Goal: Transaction & Acquisition: Purchase product/service

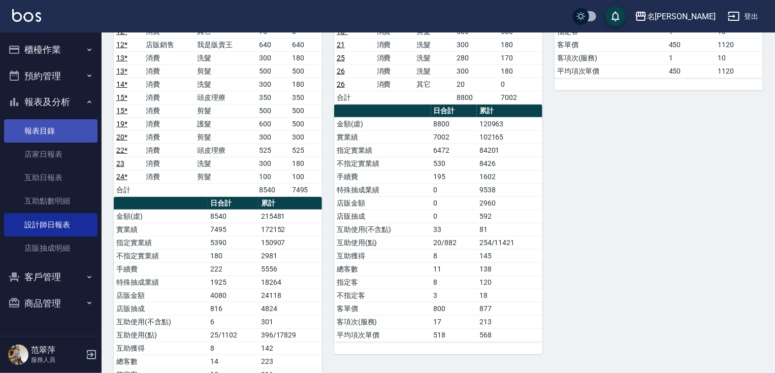
scroll to position [285, 0]
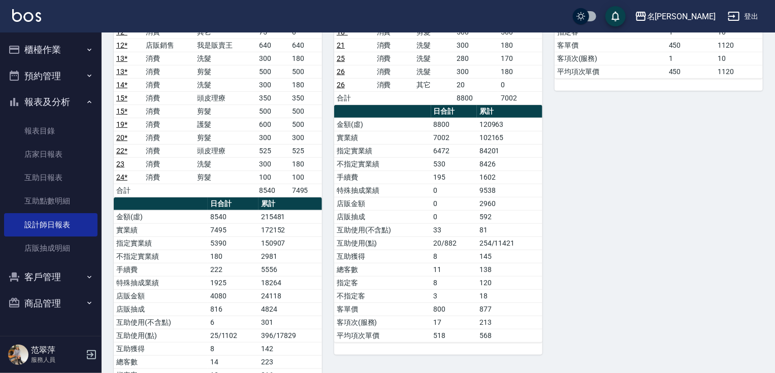
click at [47, 52] on button "櫃檯作業" at bounding box center [50, 50] width 93 height 26
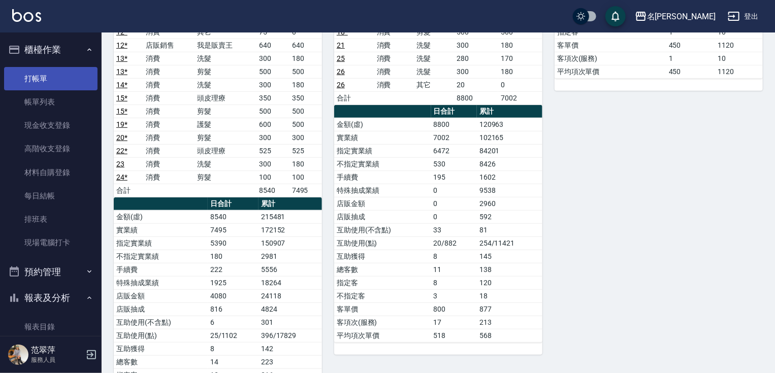
click at [36, 79] on link "打帳單" at bounding box center [50, 78] width 93 height 23
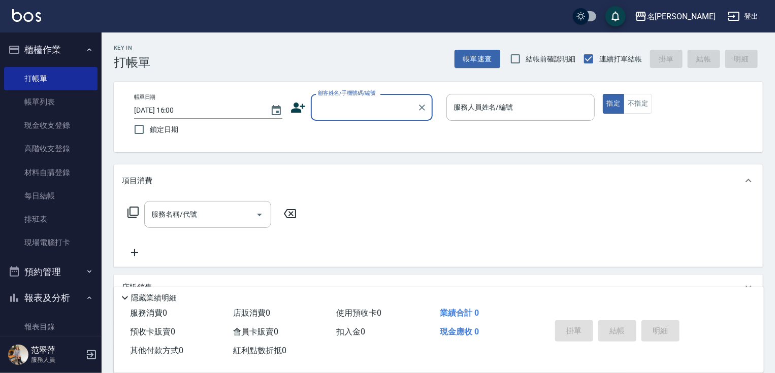
click at [317, 110] on input "顧客姓名/手機號碼/編號" at bounding box center [364, 108] width 98 height 18
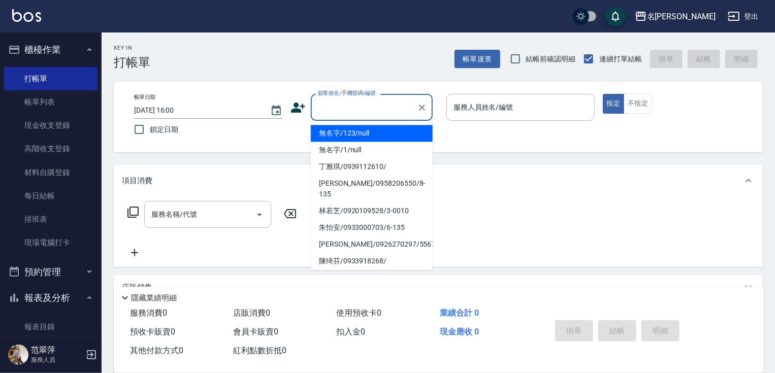
click at [339, 133] on li "無名字/123/null" at bounding box center [372, 133] width 122 height 17
type input "無名字/123/null"
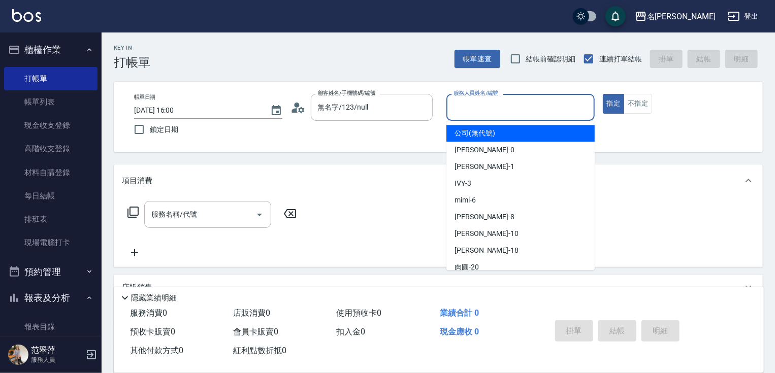
click at [470, 110] on input "服務人員姓名/編號" at bounding box center [520, 108] width 139 height 18
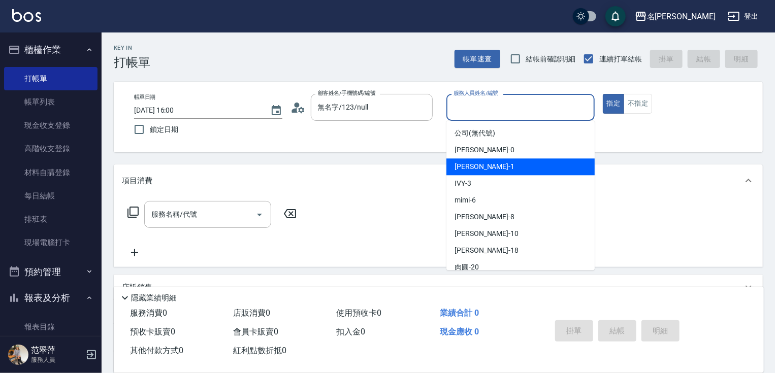
click at [473, 169] on span "[PERSON_NAME] -1" at bounding box center [485, 167] width 60 height 11
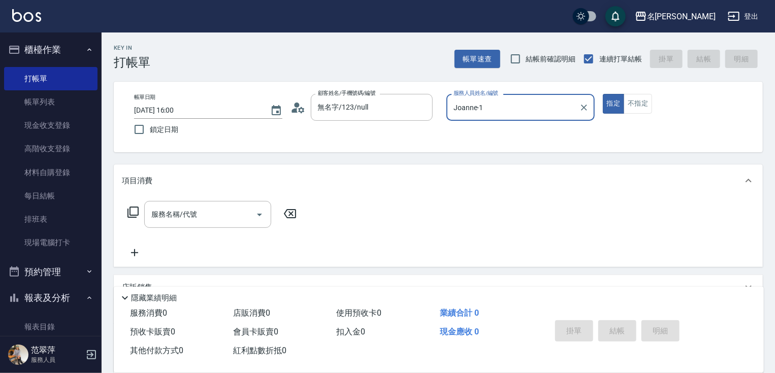
type input "Joanne-1"
click at [133, 211] on icon at bounding box center [133, 212] width 12 height 12
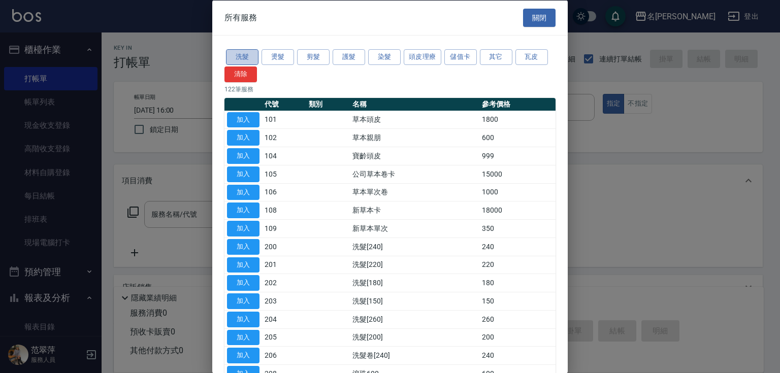
click at [238, 57] on button "洗髮" at bounding box center [242, 57] width 33 height 16
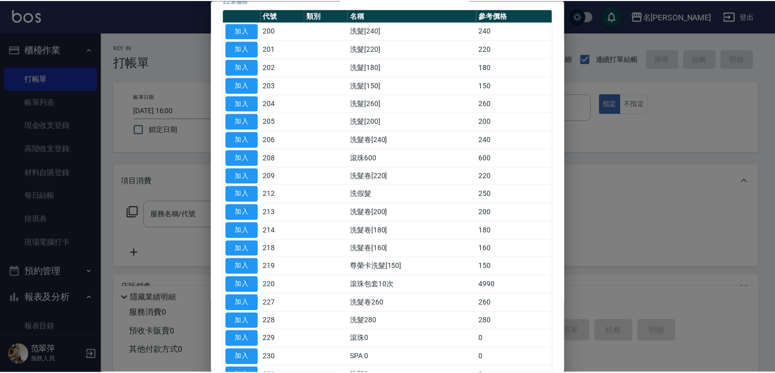
scroll to position [190, 0]
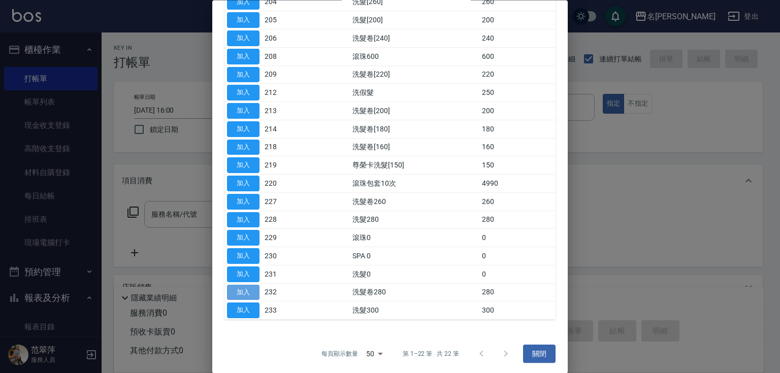
click at [245, 288] on button "加入" at bounding box center [243, 293] width 33 height 16
type input "洗髮卷280(232)"
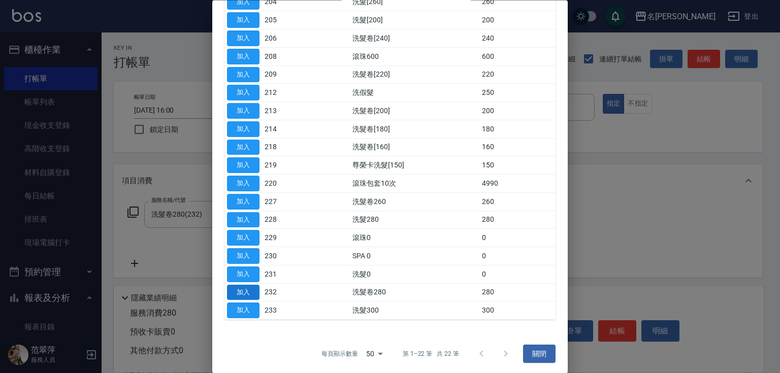
type input "舊有卡券"
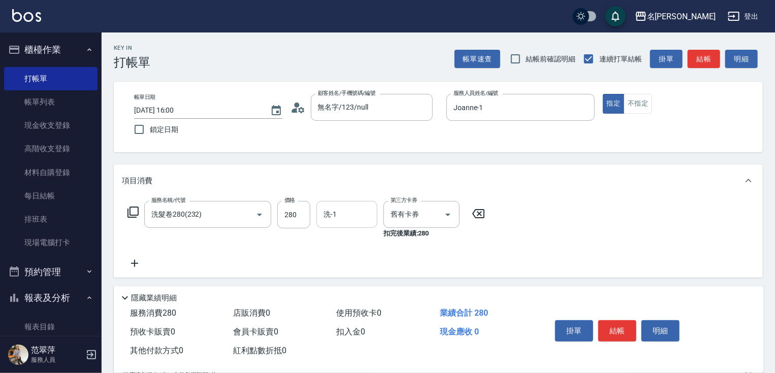
click at [346, 217] on input "洗-1" at bounding box center [347, 215] width 52 height 18
type input "鴨肉-23"
click at [609, 327] on button "結帳" at bounding box center [617, 330] width 38 height 21
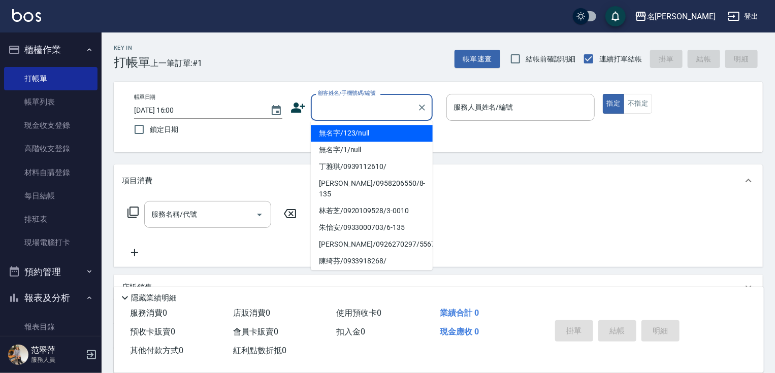
click at [342, 111] on input "顧客姓名/手機號碼/編號" at bounding box center [364, 108] width 98 height 18
click at [358, 134] on li "無名字/123/null" at bounding box center [372, 133] width 122 height 17
type input "無名字/123/null"
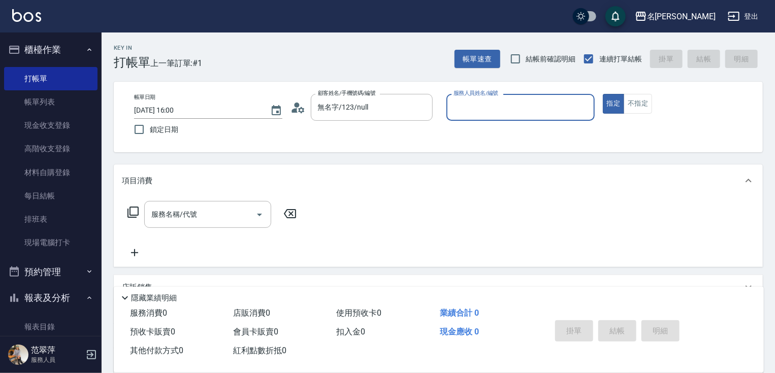
click at [466, 112] on input "服務人員姓名/編號" at bounding box center [520, 108] width 139 height 18
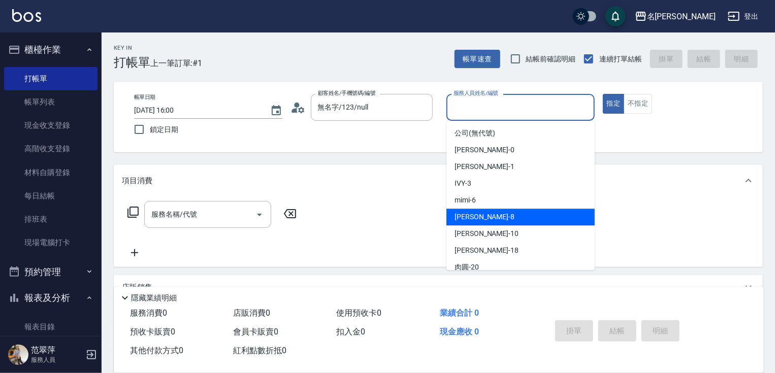
click at [493, 213] on div "曉容 -8" at bounding box center [520, 217] width 148 height 17
type input "曉容-8"
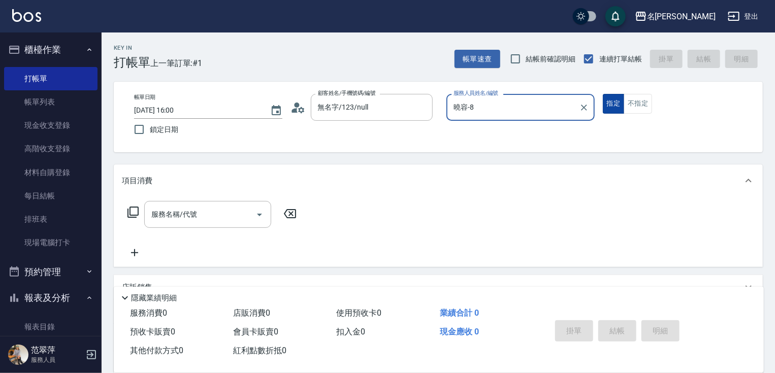
click at [613, 100] on button "指定" at bounding box center [614, 104] width 22 height 20
click at [229, 215] on input "服務名稱/代號" at bounding box center [200, 215] width 103 height 18
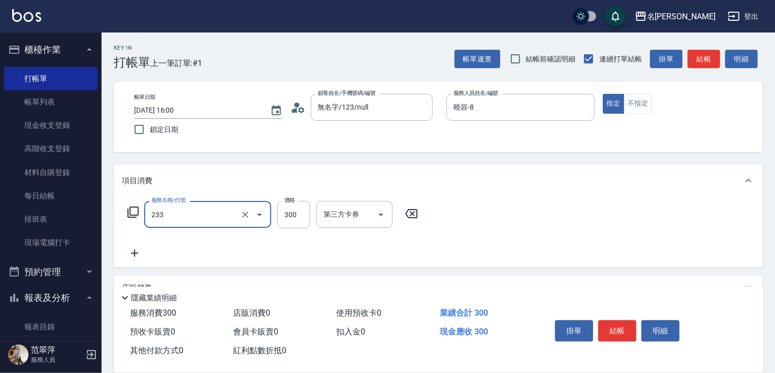
type input "洗髮300(233)"
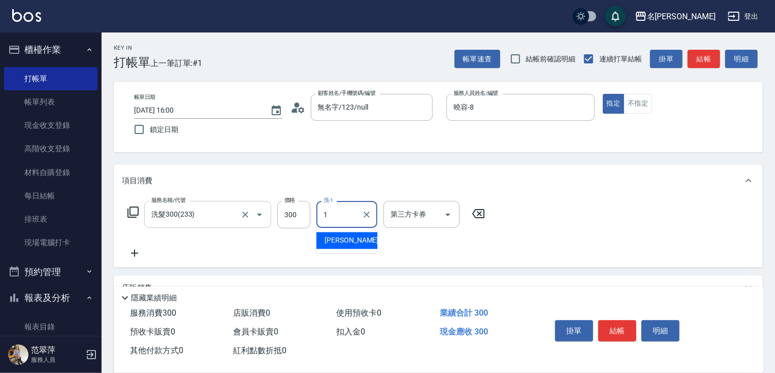
type input "Joanne-1"
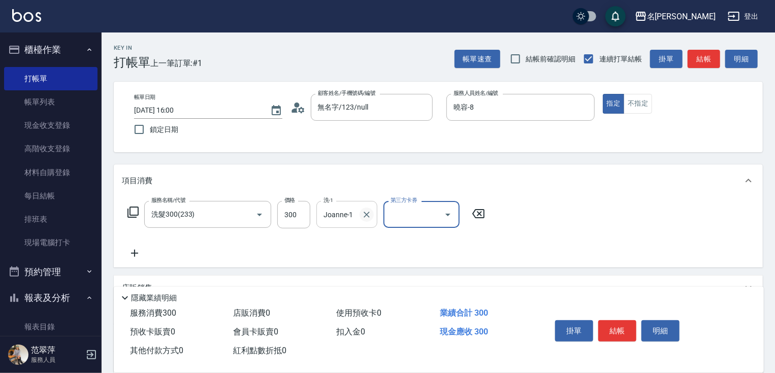
click at [362, 213] on icon "Clear" at bounding box center [367, 215] width 10 height 10
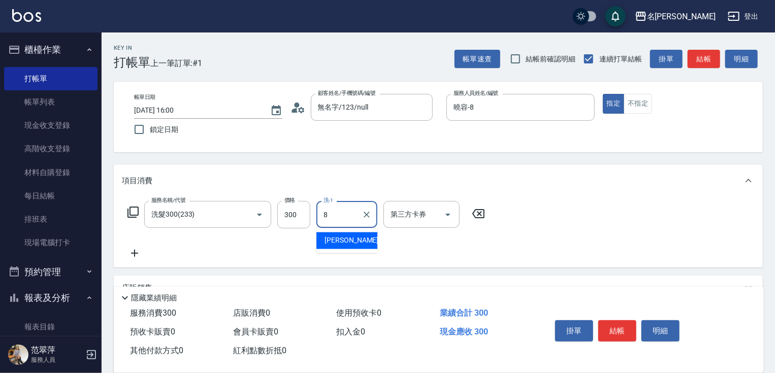
type input "曉容-8"
click at [622, 329] on button "結帳" at bounding box center [617, 330] width 38 height 21
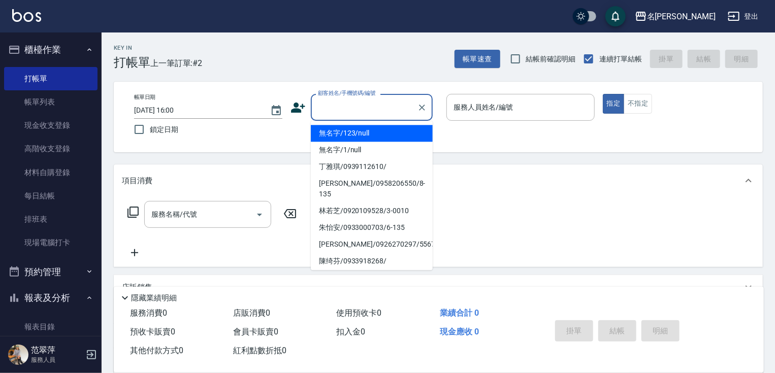
click at [328, 100] on input "顧客姓名/手機號碼/編號" at bounding box center [364, 108] width 98 height 18
click at [359, 136] on li "無名字/123/null" at bounding box center [372, 133] width 122 height 17
type input "無名字/123/null"
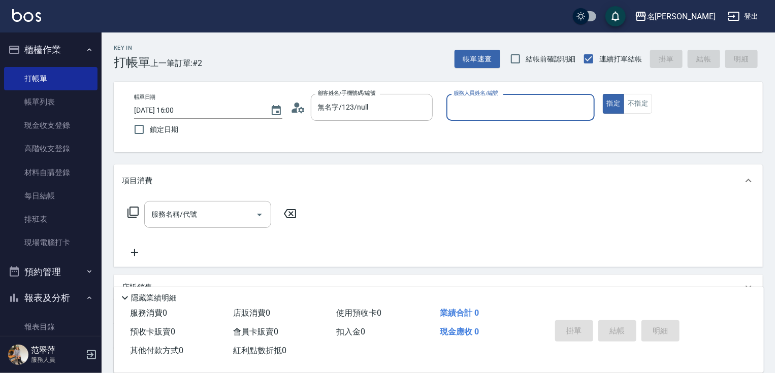
click at [457, 114] on input "服務人員姓名/編號" at bounding box center [520, 108] width 139 height 18
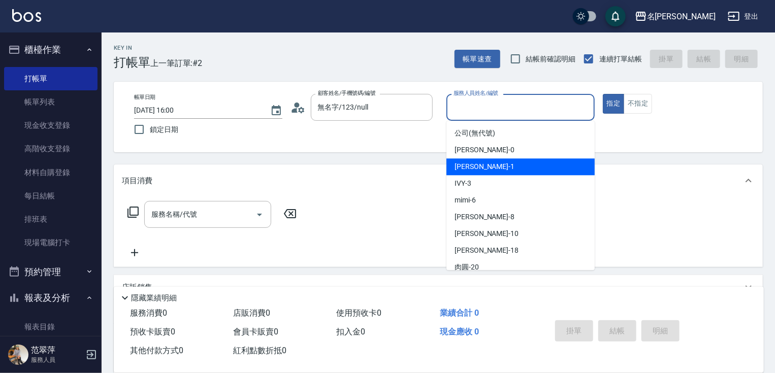
click at [475, 172] on span "[PERSON_NAME] -1" at bounding box center [485, 167] width 60 height 11
type input "Joanne-1"
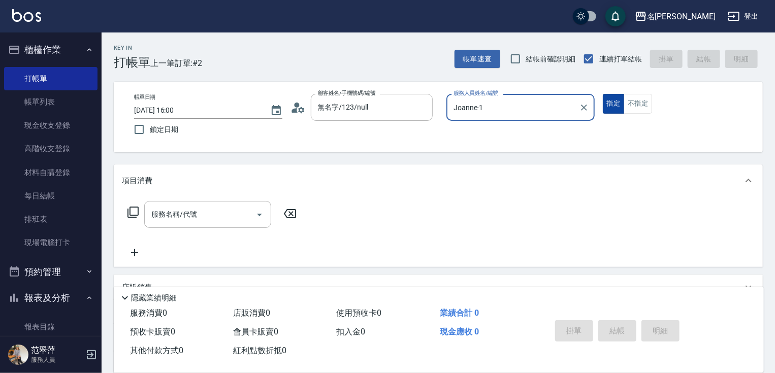
click at [615, 109] on button "指定" at bounding box center [614, 104] width 22 height 20
click at [135, 210] on icon at bounding box center [133, 212] width 12 height 12
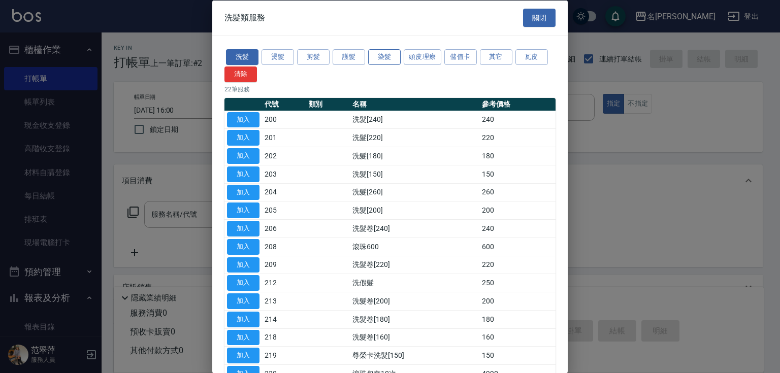
click at [394, 53] on button "染髮" at bounding box center [384, 57] width 33 height 16
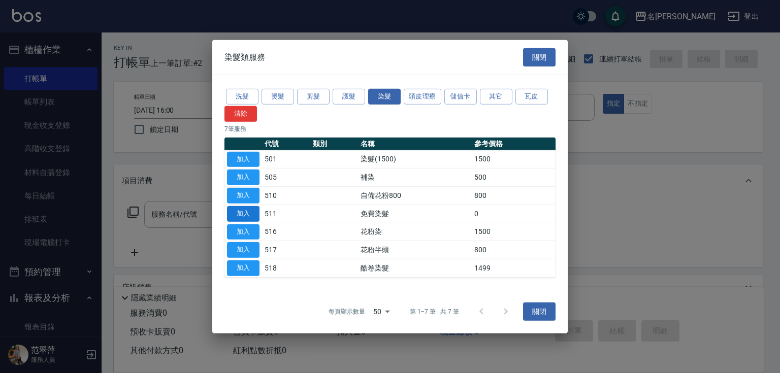
click at [250, 213] on button "加入" at bounding box center [243, 214] width 33 height 16
type input "免費染髮(511)"
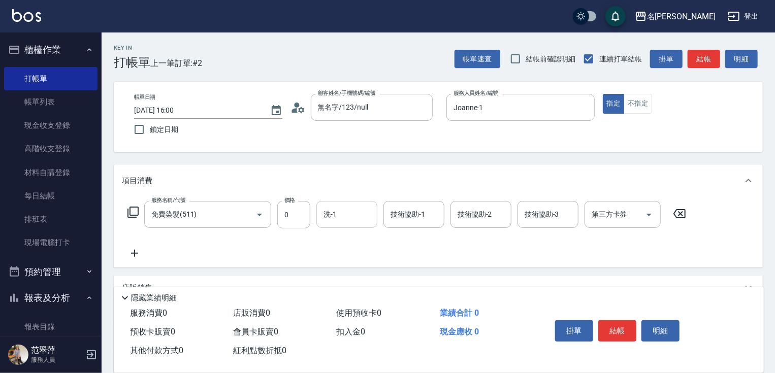
click at [343, 213] on input "洗-1" at bounding box center [347, 215] width 52 height 18
type input "鴨肉-23"
type input "Joanne-1"
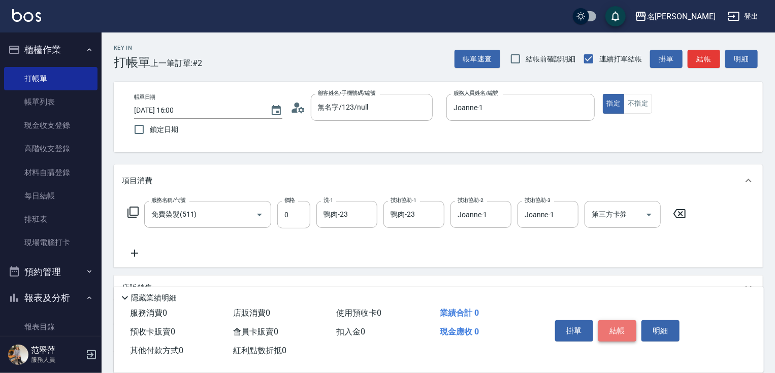
click at [614, 326] on button "結帳" at bounding box center [617, 330] width 38 height 21
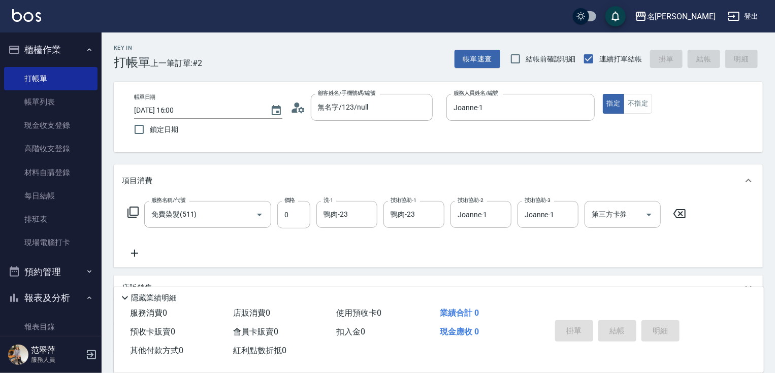
type input "[DATE] 16:02"
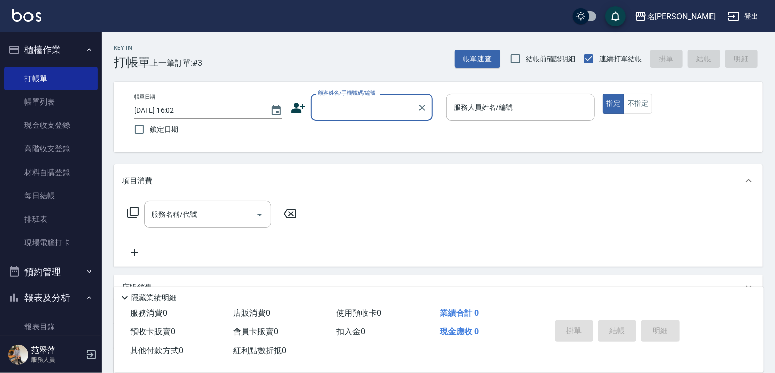
click at [351, 106] on input "顧客姓名/手機號碼/編號" at bounding box center [364, 108] width 98 height 18
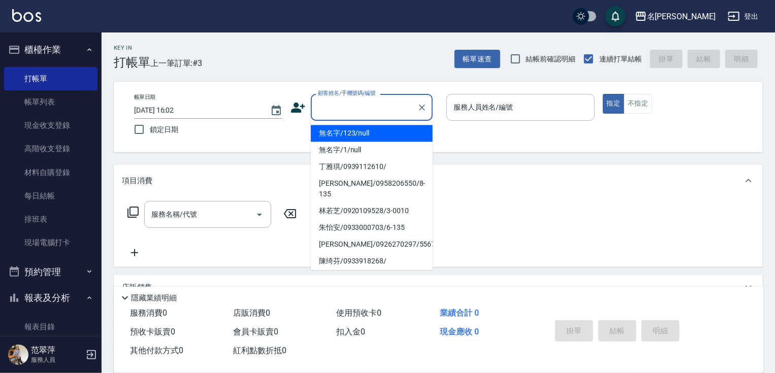
click at [376, 134] on li "無名字/123/null" at bounding box center [372, 133] width 122 height 17
type input "無名字/123/null"
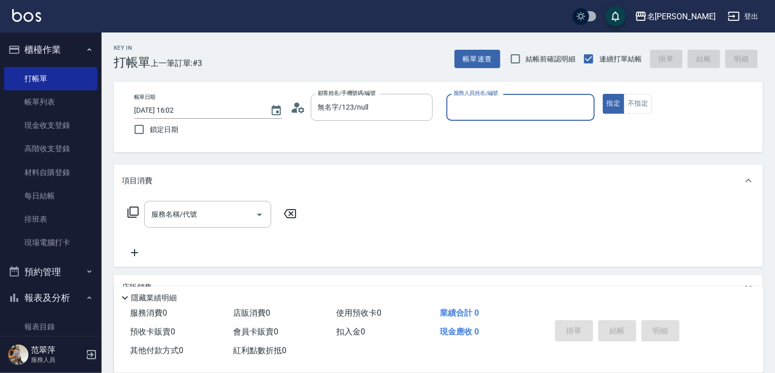
click at [469, 113] on input "服務人員姓名/編號" at bounding box center [520, 108] width 139 height 18
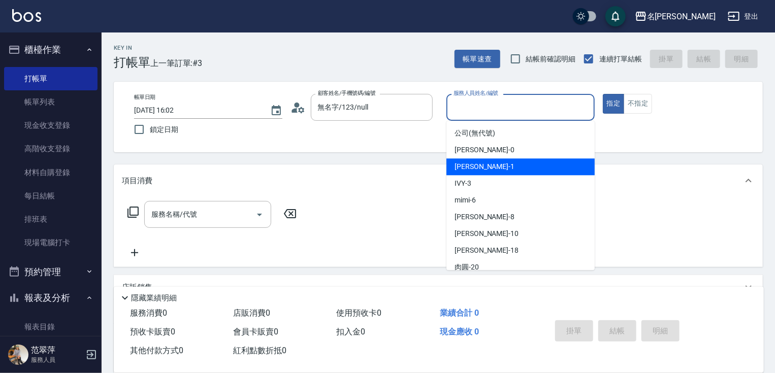
click at [497, 162] on div "[PERSON_NAME] -1" at bounding box center [520, 166] width 148 height 17
type input "Joanne-1"
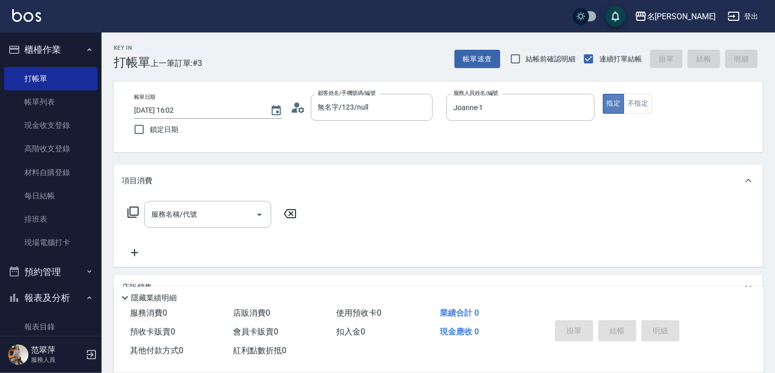
click at [618, 106] on button "指定" at bounding box center [614, 104] width 22 height 20
click at [191, 222] on input "服務名稱/代號" at bounding box center [200, 215] width 103 height 18
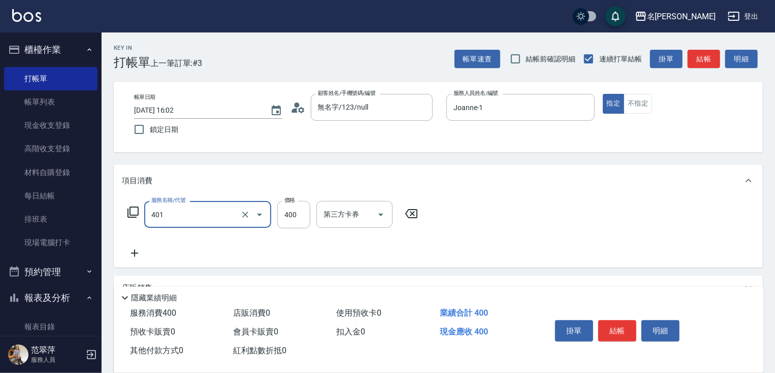
type input "剪髮(400)(401)"
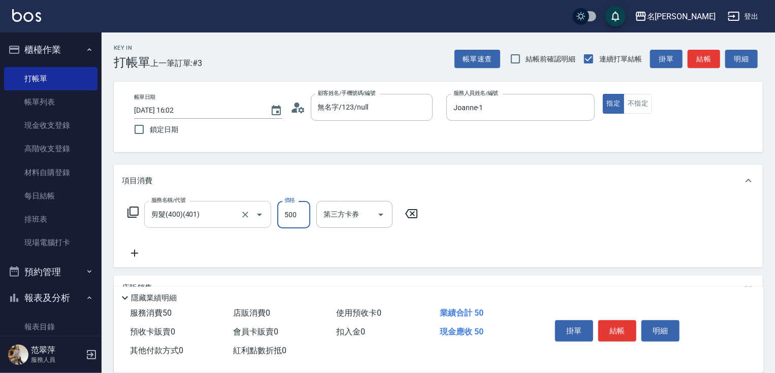
type input "500"
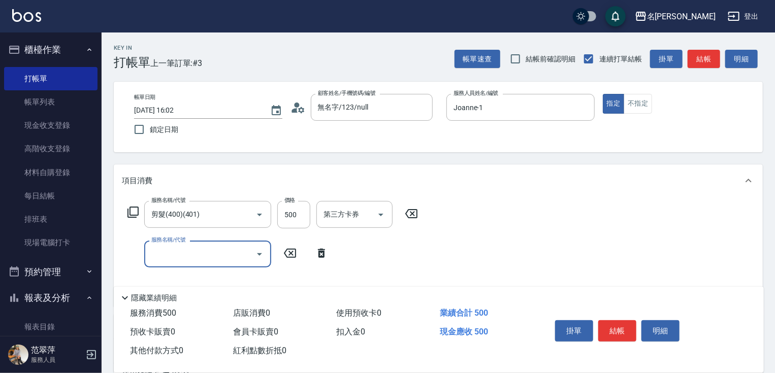
click at [138, 211] on icon at bounding box center [132, 212] width 11 height 11
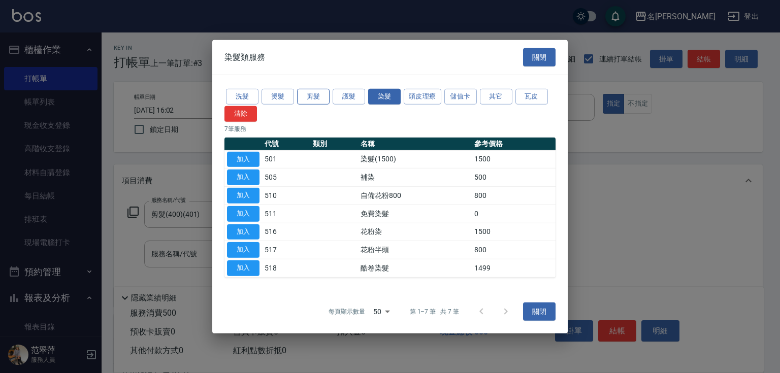
click at [316, 100] on button "剪髮" at bounding box center [313, 97] width 33 height 16
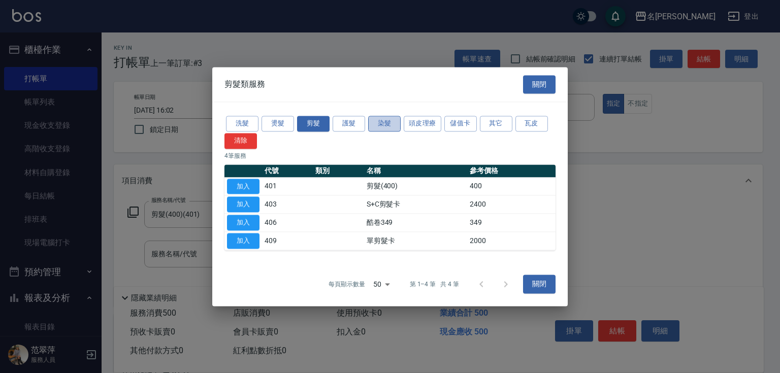
click at [384, 126] on button "染髮" at bounding box center [384, 124] width 33 height 16
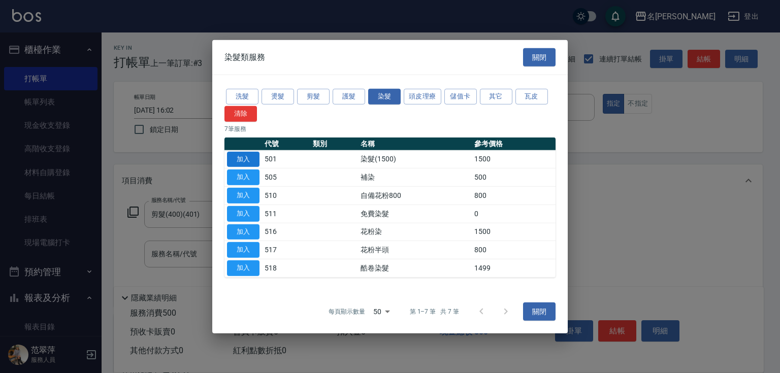
click at [248, 159] on button "加入" at bounding box center [243, 159] width 33 height 16
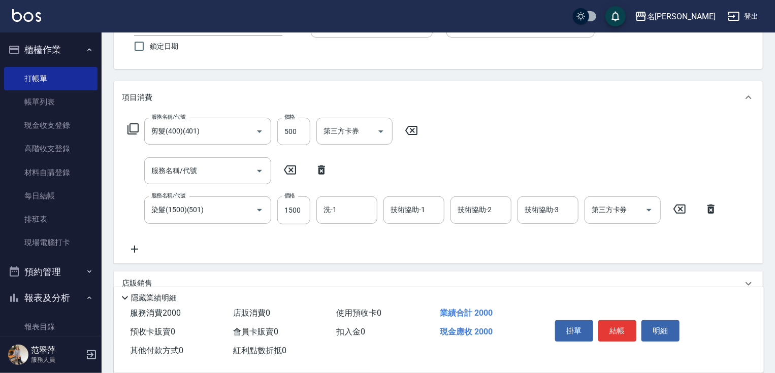
scroll to position [95, 0]
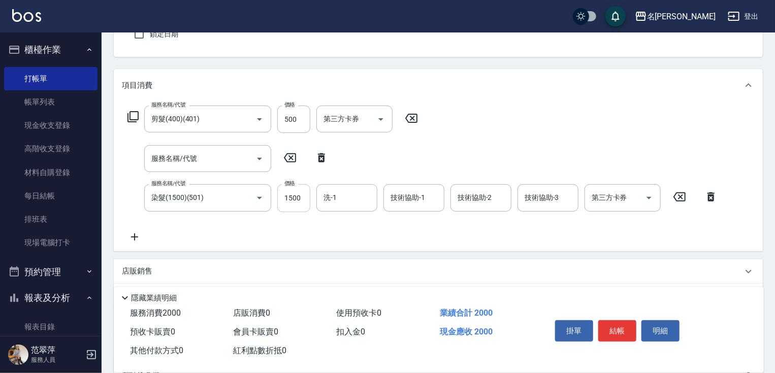
click at [300, 199] on input "1500" at bounding box center [293, 197] width 33 height 27
type input "1440"
click at [179, 160] on input "服務名稱/代號" at bounding box center [200, 159] width 103 height 18
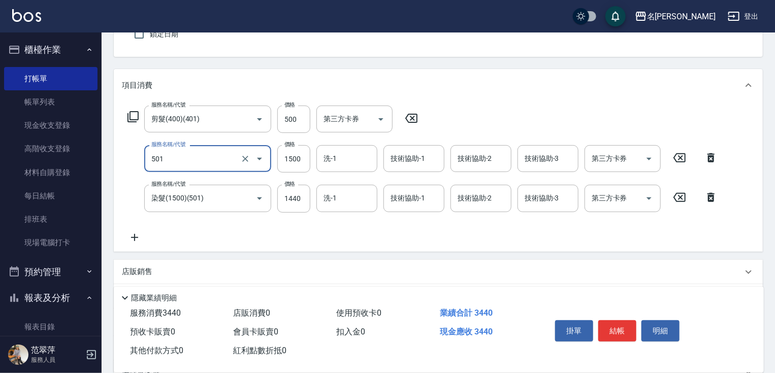
type input "染髮(1500)(501)"
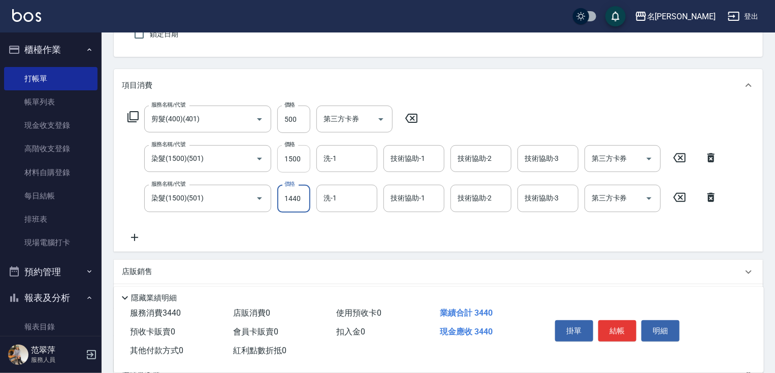
click at [293, 158] on input "1500" at bounding box center [293, 158] width 33 height 27
type input "1440"
click at [135, 235] on icon at bounding box center [134, 238] width 25 height 12
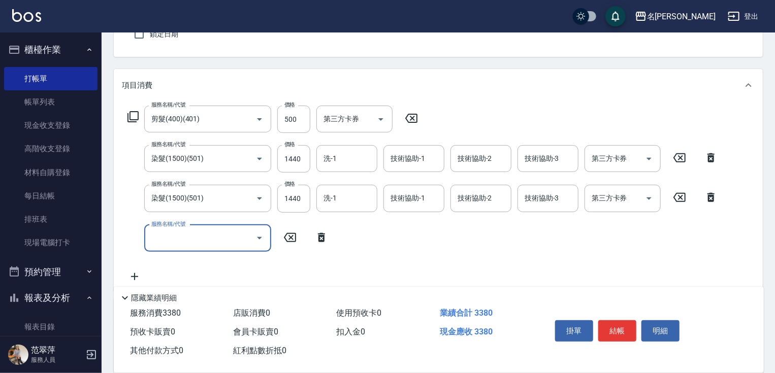
click at [169, 237] on input "服務名稱/代號" at bounding box center [200, 239] width 103 height 18
type input "染髮(1500)(501)"
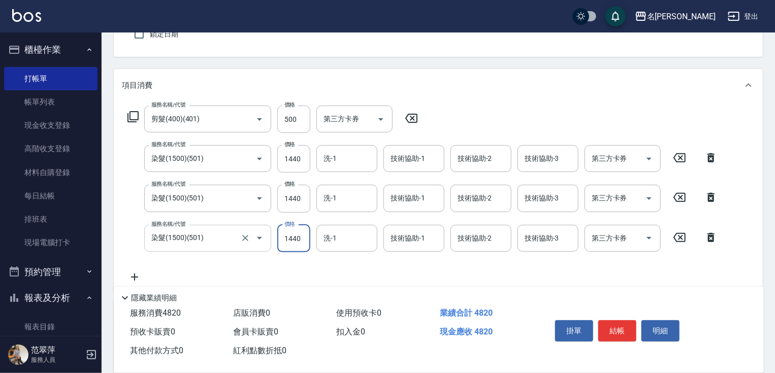
type input "1440"
click at [133, 278] on icon at bounding box center [134, 277] width 25 height 12
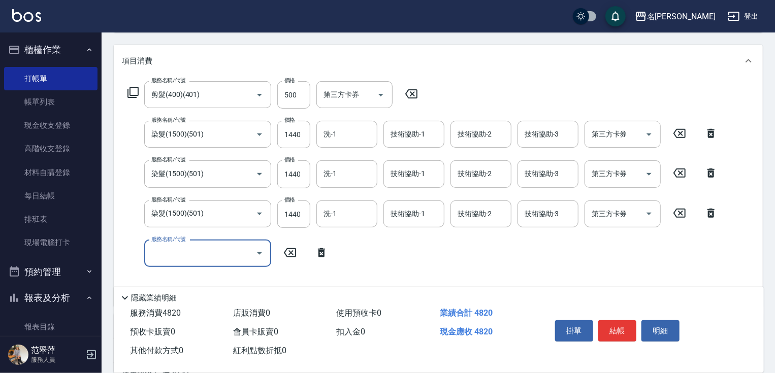
scroll to position [145, 0]
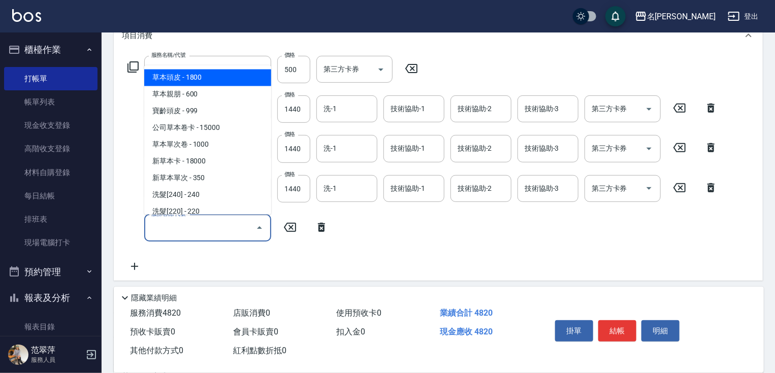
click at [219, 231] on input "服務名稱/代號" at bounding box center [200, 228] width 103 height 18
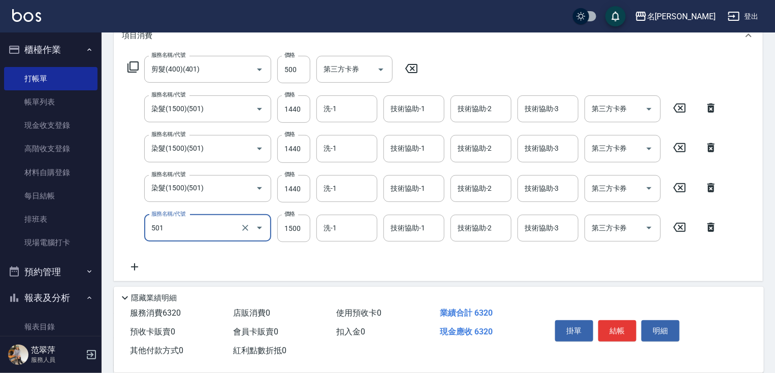
type input "染髮(1500)(501)"
type input "1440"
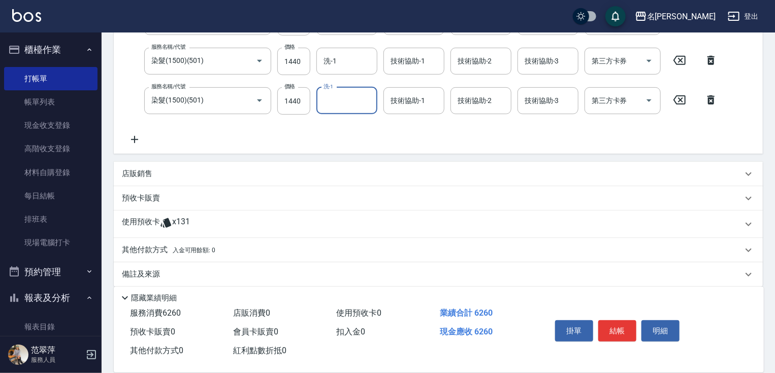
scroll to position [282, 0]
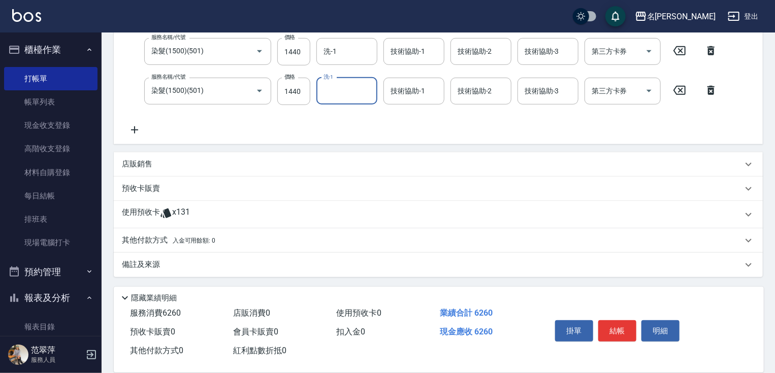
click at [145, 244] on p "其他付款方式 入金可用餘額: 0" at bounding box center [168, 240] width 93 height 11
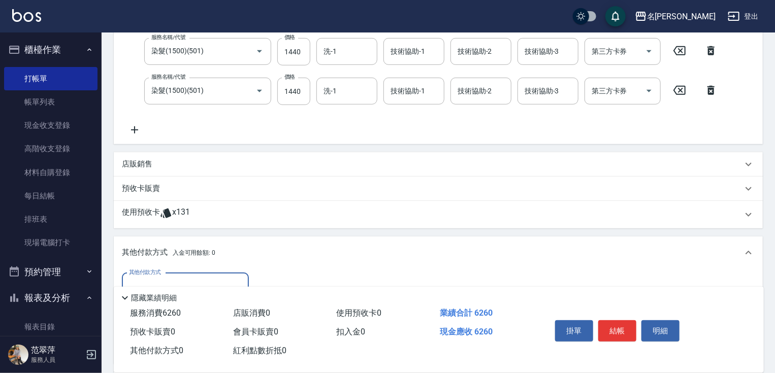
scroll to position [0, 0]
click at [179, 282] on input "其他付款方式" at bounding box center [185, 287] width 118 height 18
click at [190, 326] on span "信用卡" at bounding box center [185, 328] width 127 height 17
type input "信用卡"
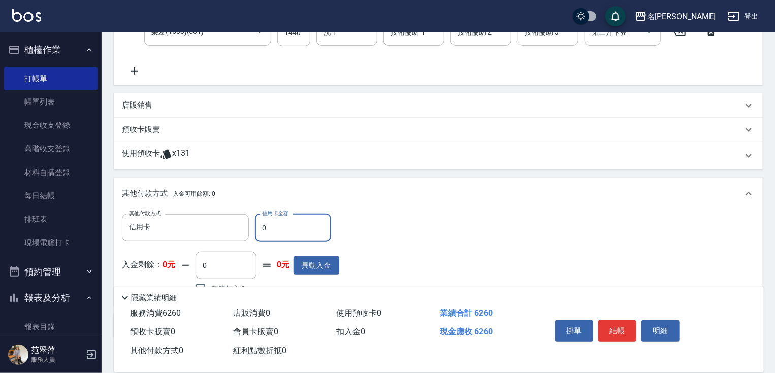
scroll to position [402, 0]
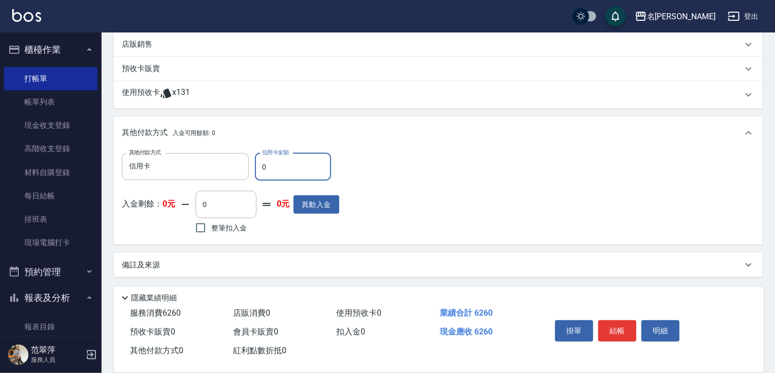
click at [261, 163] on input "0" at bounding box center [293, 166] width 76 height 27
type input "6260"
click at [626, 330] on button "結帳" at bounding box center [617, 330] width 38 height 21
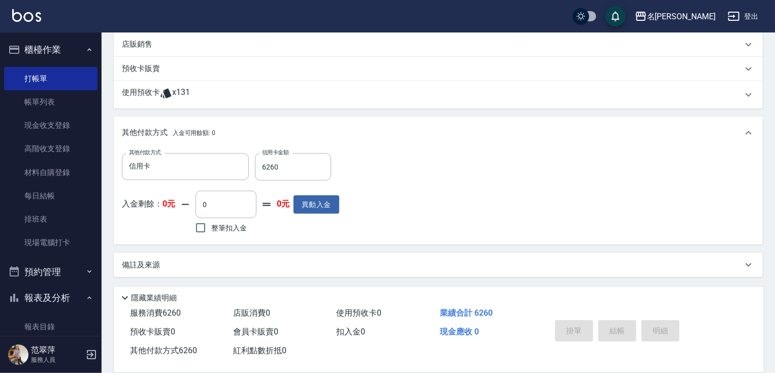
type input "[DATE] 16:03"
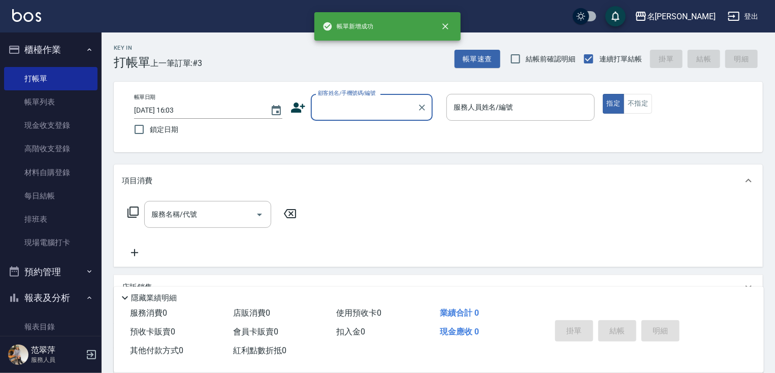
scroll to position [0, 0]
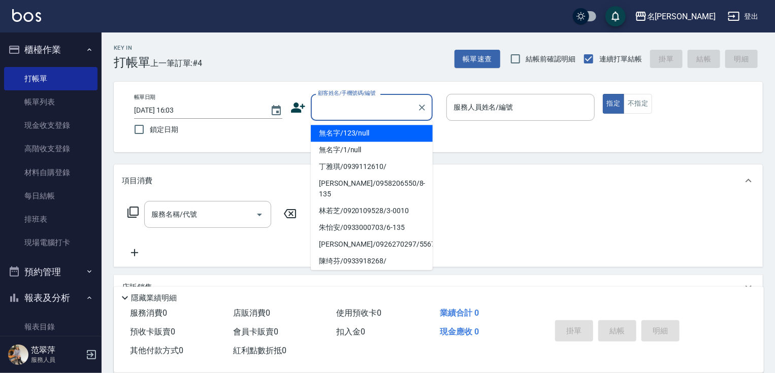
click at [332, 110] on input "顧客姓名/手機號碼/編號" at bounding box center [364, 108] width 98 height 18
click at [353, 131] on li "無名字/123/null" at bounding box center [372, 133] width 122 height 17
type input "無名字/123/null"
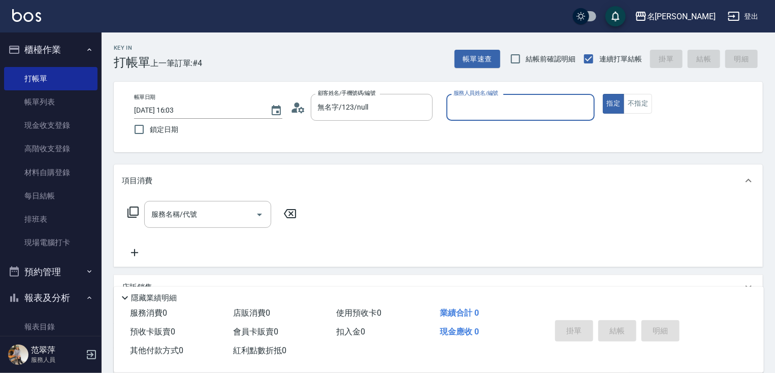
click at [467, 114] on input "服務人員姓名/編號" at bounding box center [520, 108] width 139 height 18
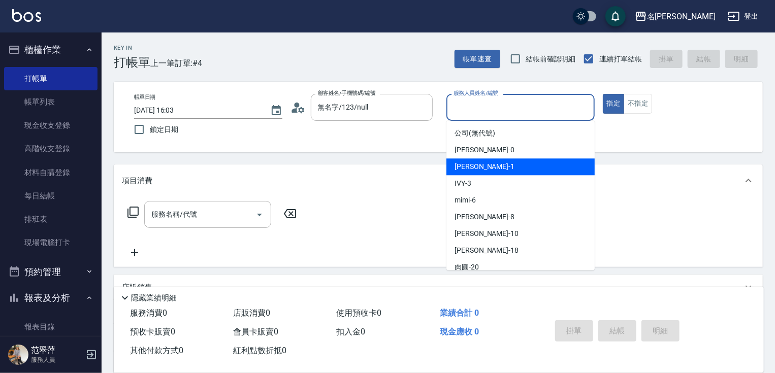
click at [483, 164] on span "[PERSON_NAME] -1" at bounding box center [485, 167] width 60 height 11
type input "Joanne-1"
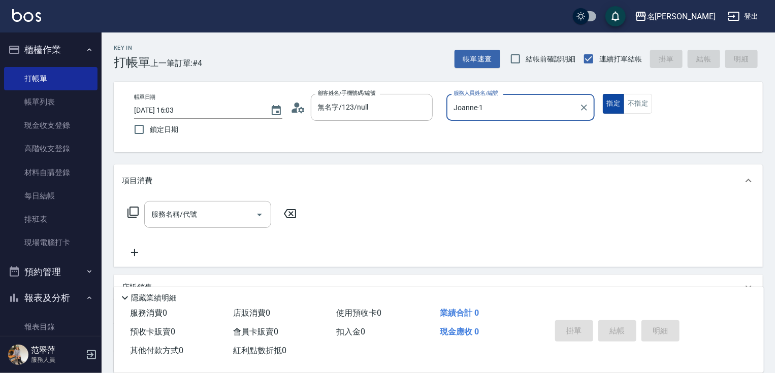
click at [605, 103] on button "指定" at bounding box center [614, 104] width 22 height 20
click at [132, 210] on icon at bounding box center [133, 212] width 12 height 12
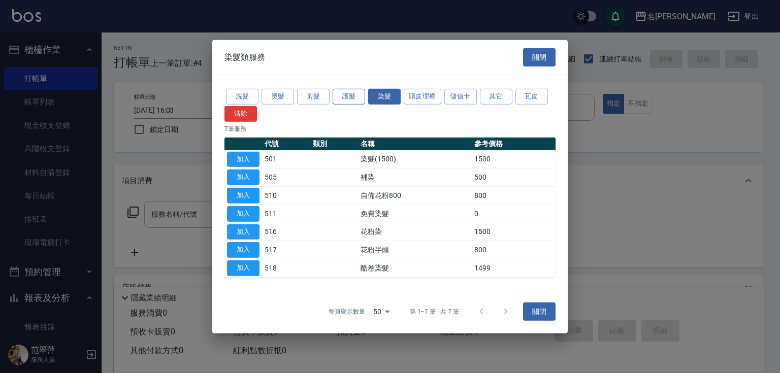
click at [350, 93] on button "護髮" at bounding box center [349, 97] width 33 height 16
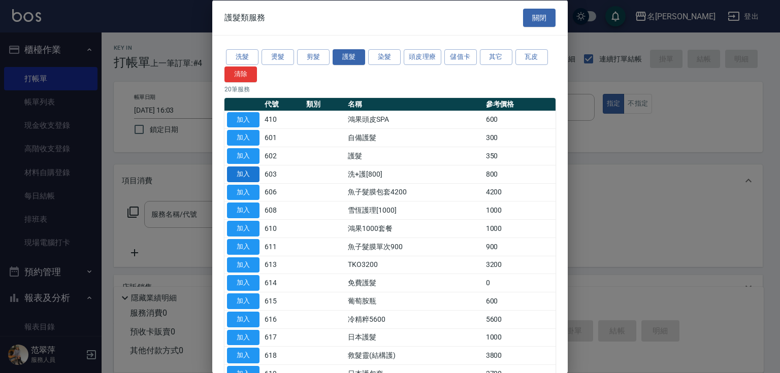
click at [251, 174] on button "加入" at bounding box center [243, 174] width 33 height 16
type input "洗+護[800](603)"
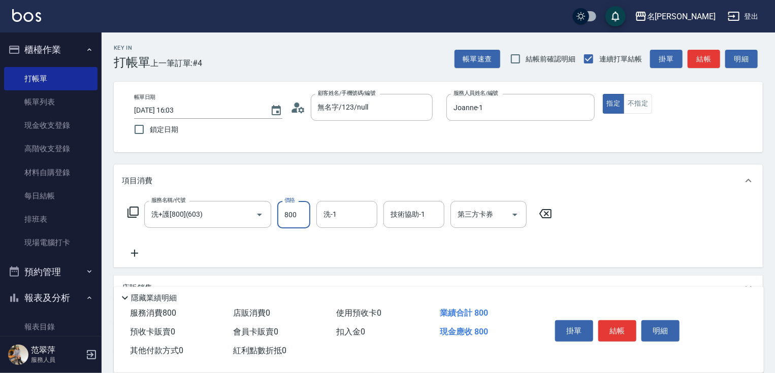
click at [297, 217] on input "800" at bounding box center [293, 214] width 33 height 27
type input "0"
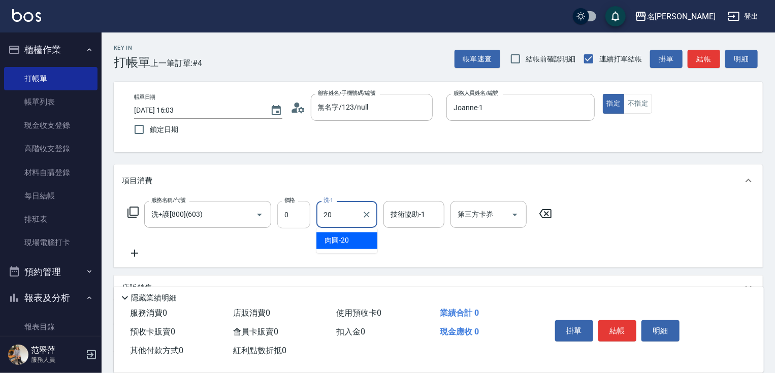
type input "肉圓-20"
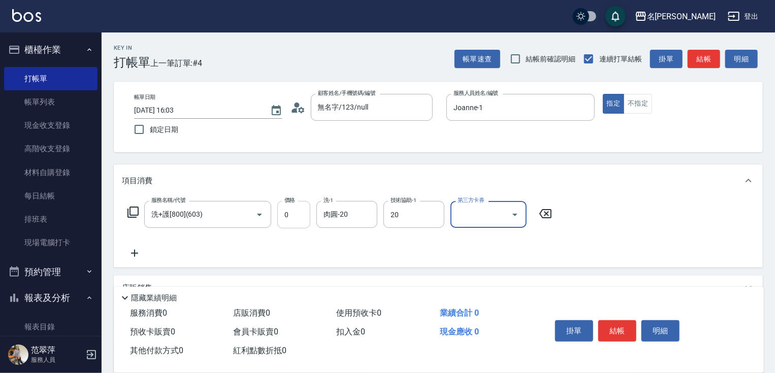
type input "肉圓-20"
click at [622, 330] on button "結帳" at bounding box center [617, 330] width 38 height 21
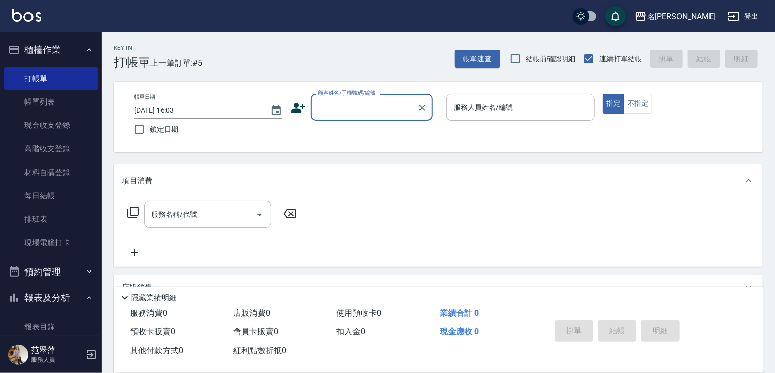
click at [326, 106] on input "顧客姓名/手機號碼/編號" at bounding box center [364, 108] width 98 height 18
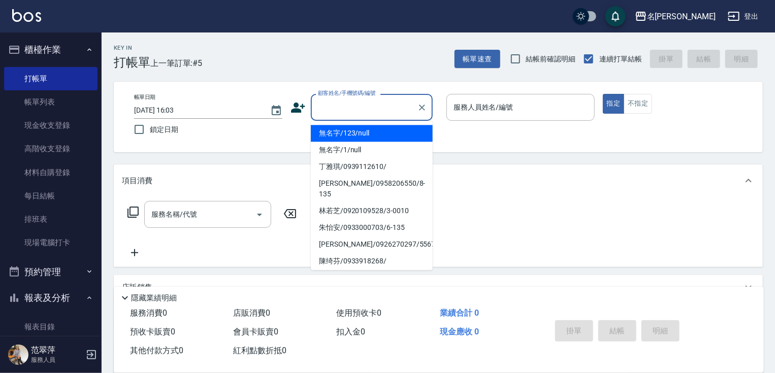
click at [351, 135] on li "無名字/123/null" at bounding box center [372, 133] width 122 height 17
type input "無名字/123/null"
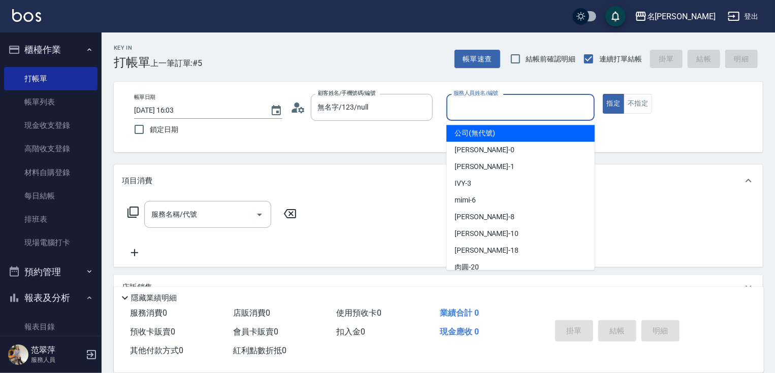
click at [466, 109] on input "服務人員姓名/編號" at bounding box center [520, 108] width 139 height 18
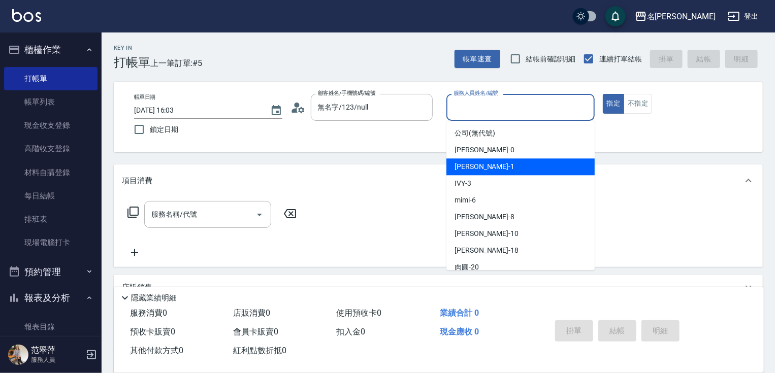
drag, startPoint x: 480, startPoint y: 169, endPoint x: 628, endPoint y: 136, distance: 151.3
click at [480, 168] on span "[PERSON_NAME] -1" at bounding box center [485, 167] width 60 height 11
type input "Joanne-1"
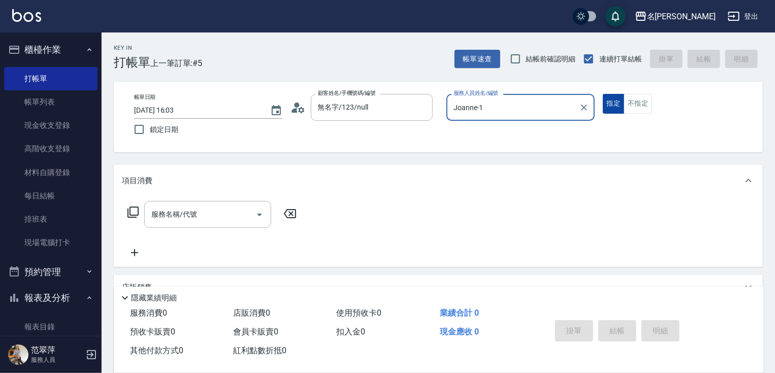
click at [612, 107] on button "指定" at bounding box center [614, 104] width 22 height 20
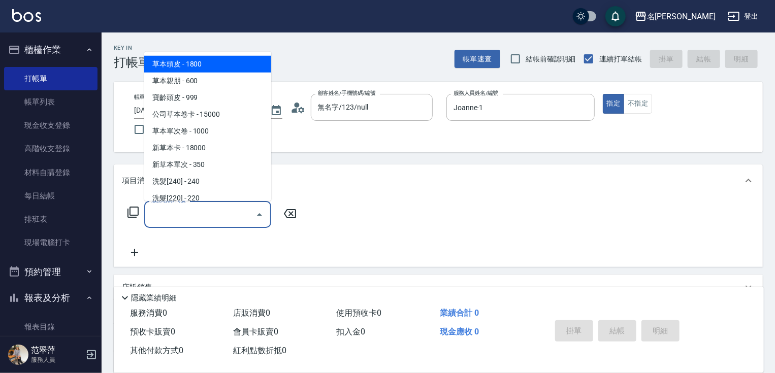
click at [209, 219] on input "服務名稱/代號" at bounding box center [200, 215] width 103 height 18
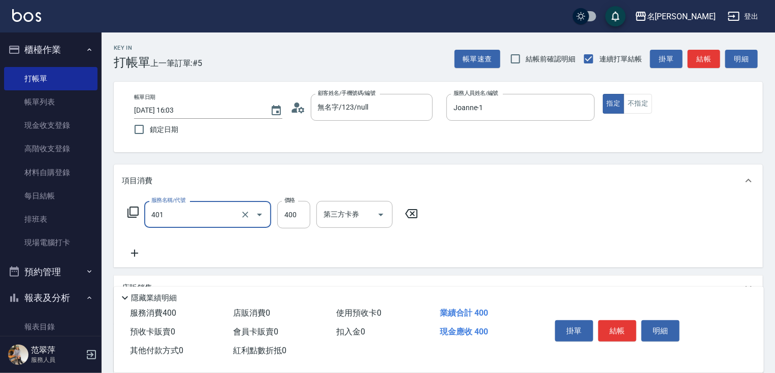
type input "剪髮(400)(401)"
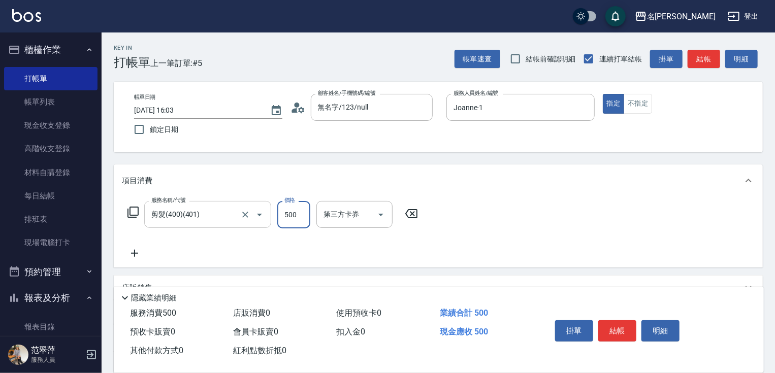
type input "500"
click at [136, 253] on icon at bounding box center [134, 253] width 7 height 7
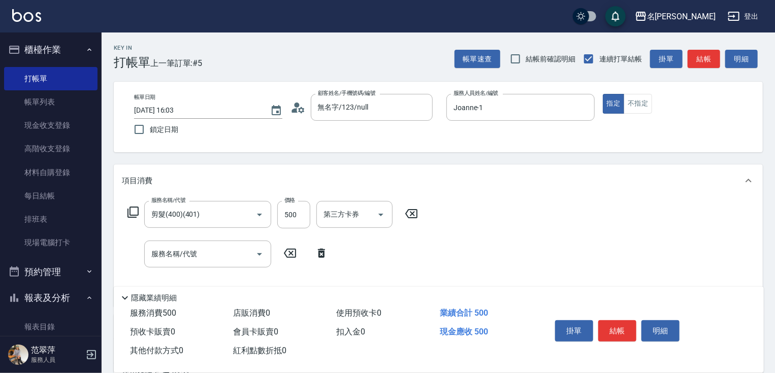
click at [136, 209] on icon at bounding box center [133, 212] width 12 height 12
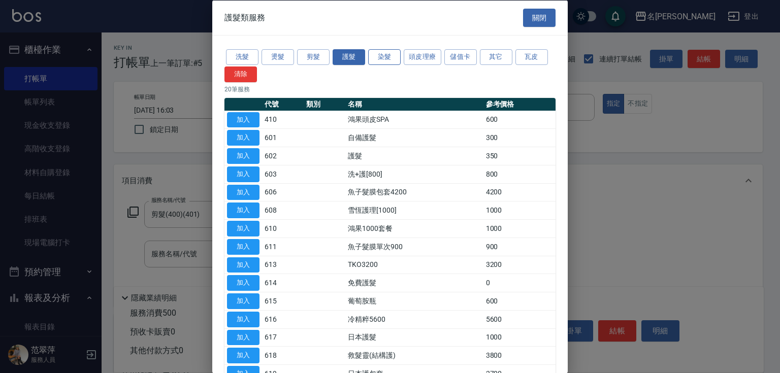
click at [391, 55] on button "染髮" at bounding box center [384, 57] width 33 height 16
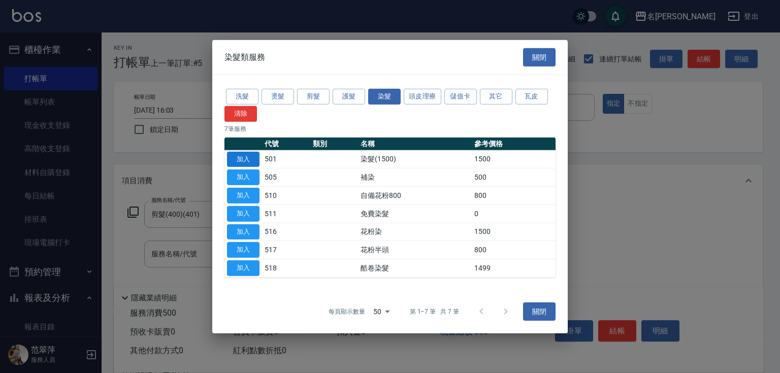
click at [251, 160] on button "加入" at bounding box center [243, 159] width 33 height 16
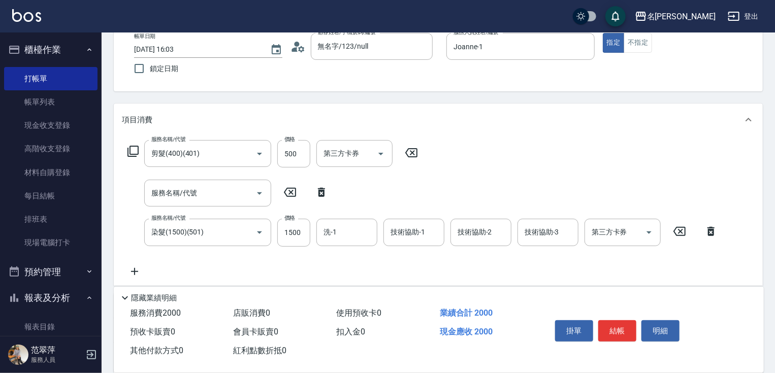
scroll to position [126, 0]
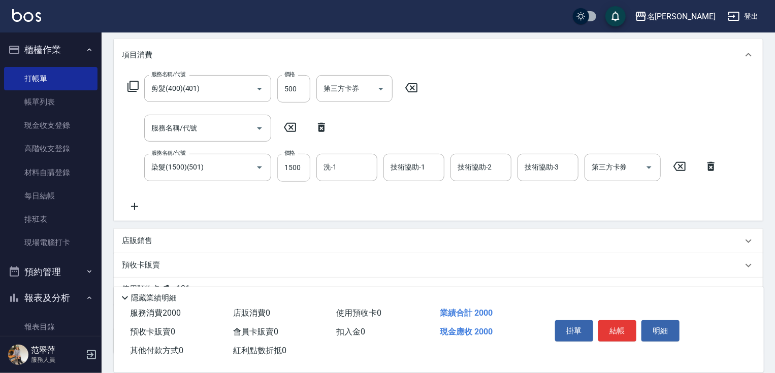
click at [307, 167] on input "1500" at bounding box center [293, 167] width 33 height 27
type input "2300"
type input "Joanne-1"
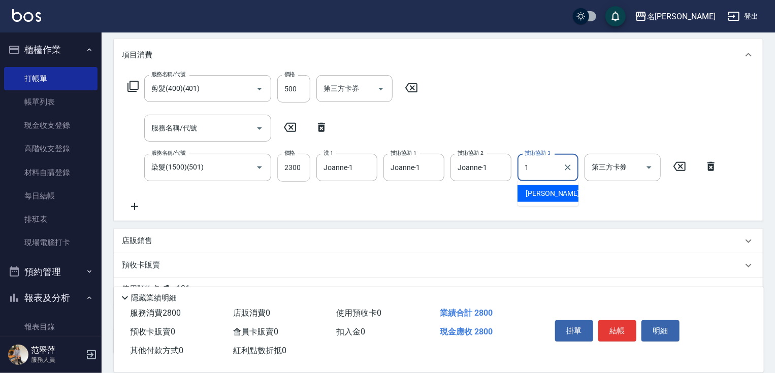
type input "Joanne-1"
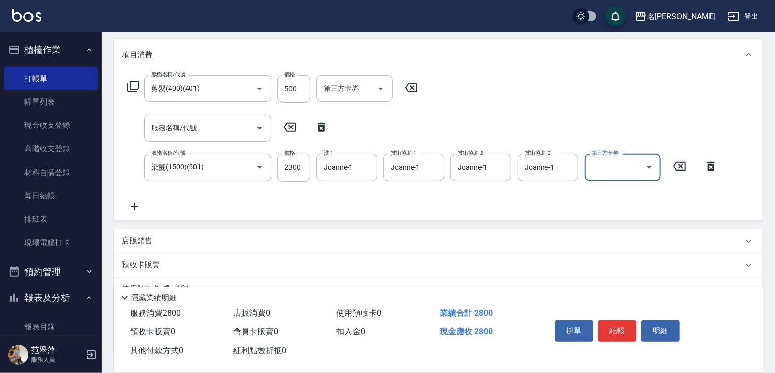
click at [132, 206] on icon at bounding box center [134, 206] width 7 height 7
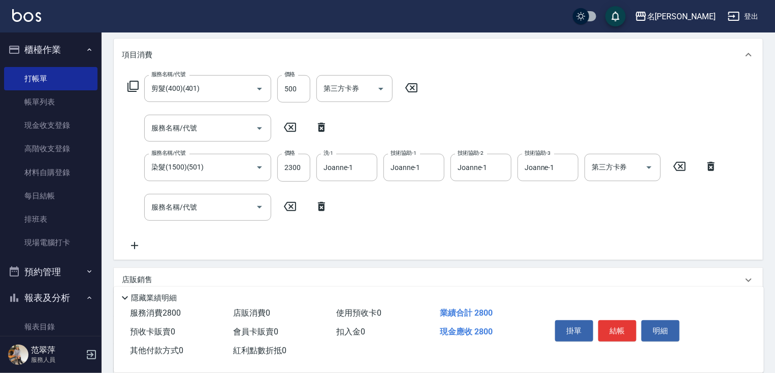
click at [130, 88] on icon at bounding box center [132, 86] width 11 height 11
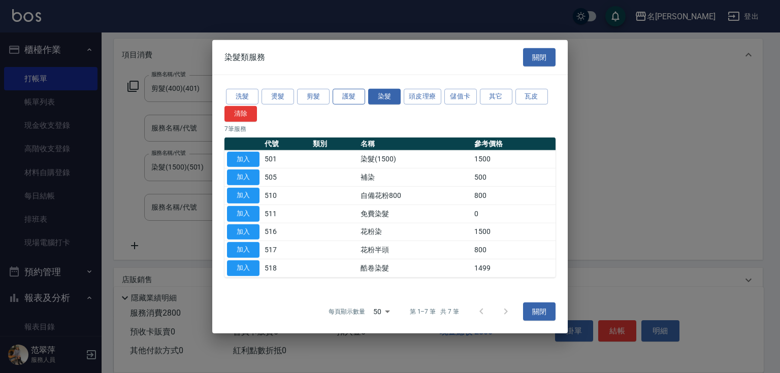
click at [347, 100] on button "護髮" at bounding box center [349, 97] width 33 height 16
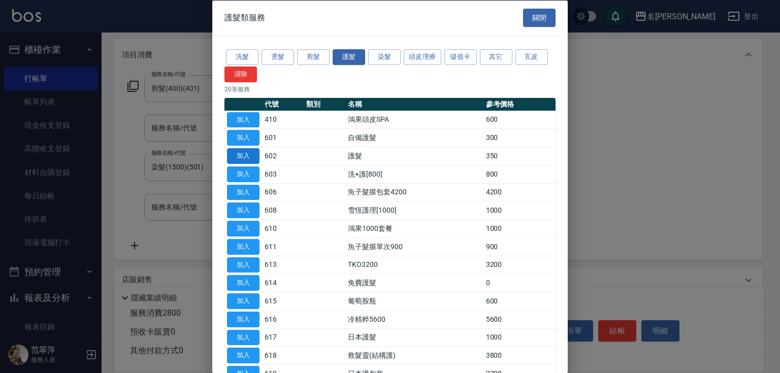
click at [238, 154] on button "加入" at bounding box center [243, 156] width 33 height 16
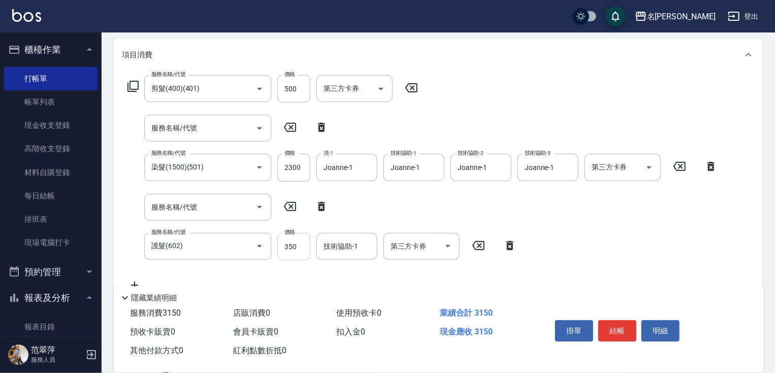
click at [290, 246] on input "350" at bounding box center [293, 246] width 33 height 27
type input "640"
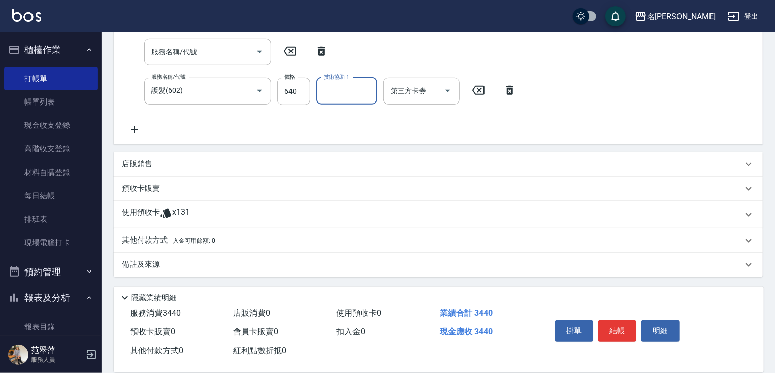
click at [144, 158] on div "店販銷售" at bounding box center [438, 164] width 649 height 24
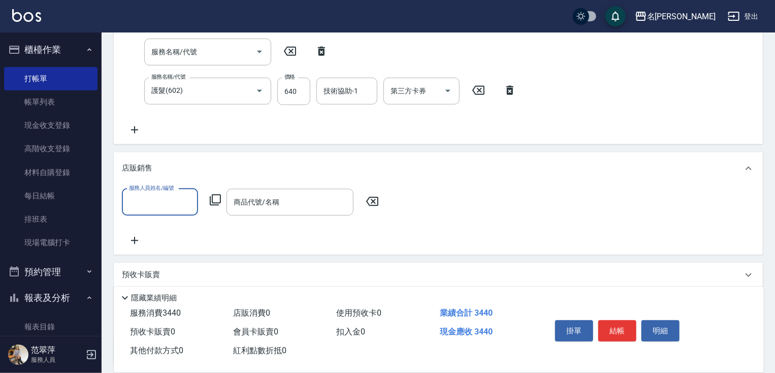
scroll to position [0, 0]
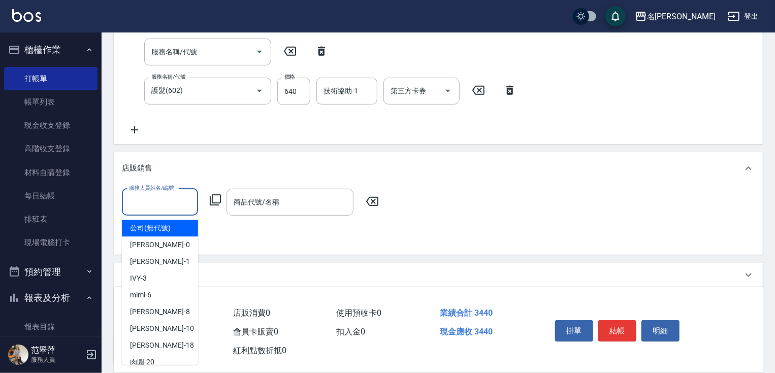
click at [175, 201] on input "服務人員姓名/編號" at bounding box center [159, 203] width 67 height 18
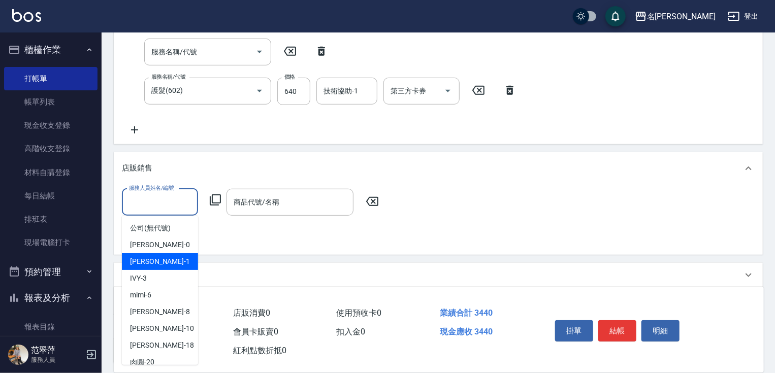
click at [164, 260] on div "[PERSON_NAME] -1" at bounding box center [160, 261] width 76 height 17
type input "Joanne-1"
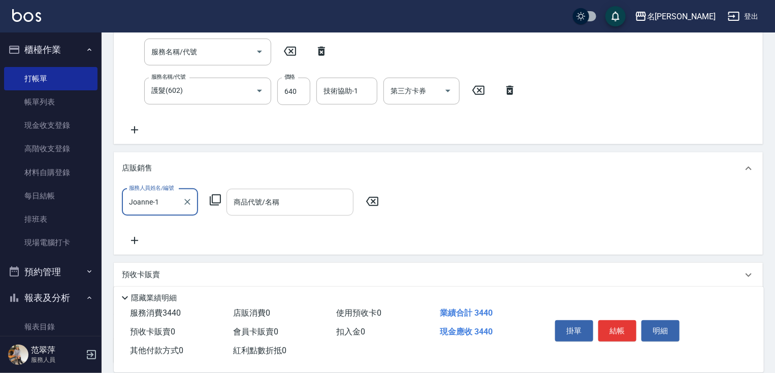
click at [263, 205] on input "商品代號/名稱" at bounding box center [290, 203] width 118 height 18
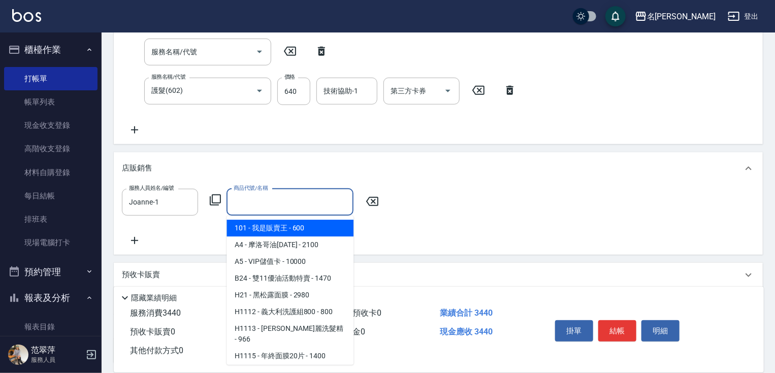
click at [273, 231] on span "101 - 我是販賣王 - 600" at bounding box center [290, 228] width 127 height 17
type input "我是販賣王"
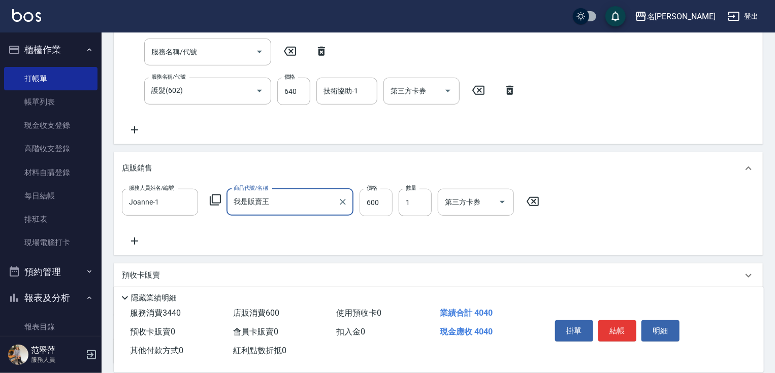
click at [365, 205] on input "600" at bounding box center [376, 202] width 33 height 27
type input "960"
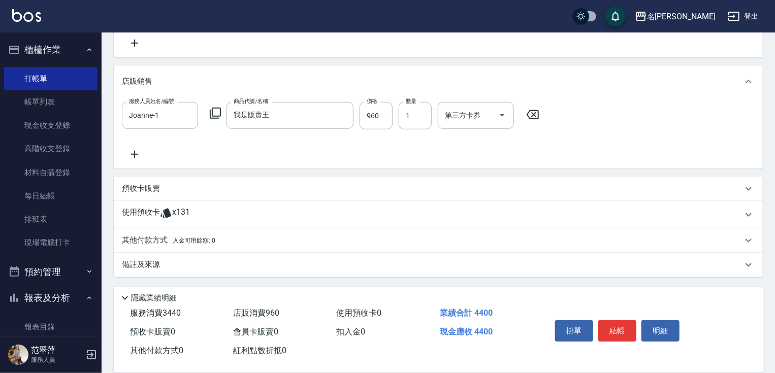
click at [142, 238] on p "其他付款方式 入金可用餘額: 0" at bounding box center [168, 240] width 93 height 11
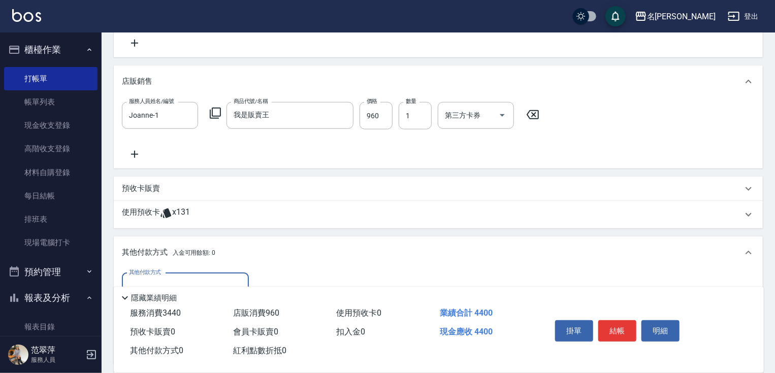
scroll to position [0, 0]
drag, startPoint x: 165, startPoint y: 282, endPoint x: 185, endPoint y: 301, distance: 27.3
click at [165, 282] on input "其他付款方式" at bounding box center [185, 287] width 118 height 18
drag, startPoint x: 188, startPoint y: 330, endPoint x: 200, endPoint y: 329, distance: 11.2
click at [188, 329] on span "信用卡" at bounding box center [185, 329] width 127 height 17
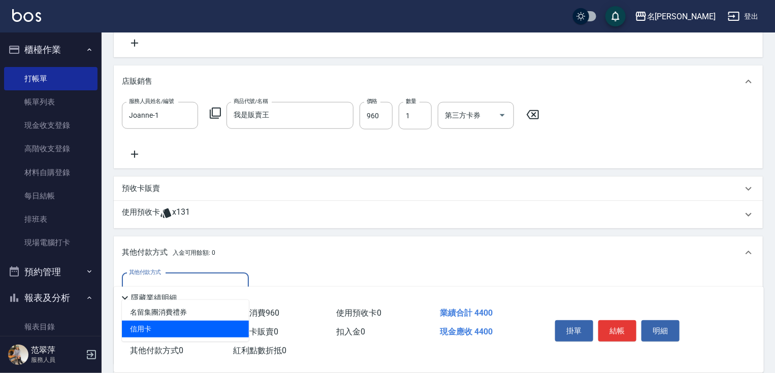
type input "信用卡"
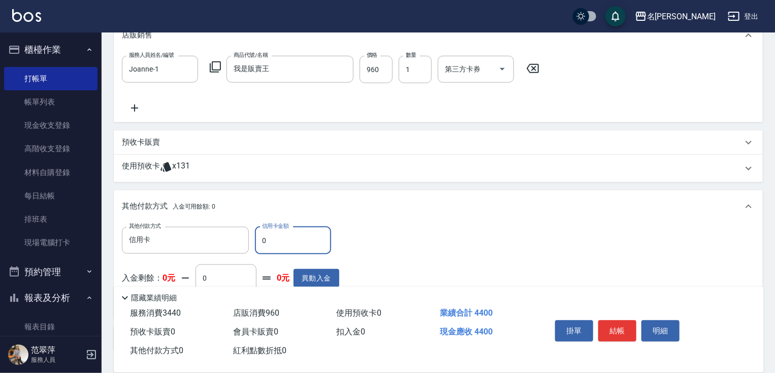
scroll to position [420, 0]
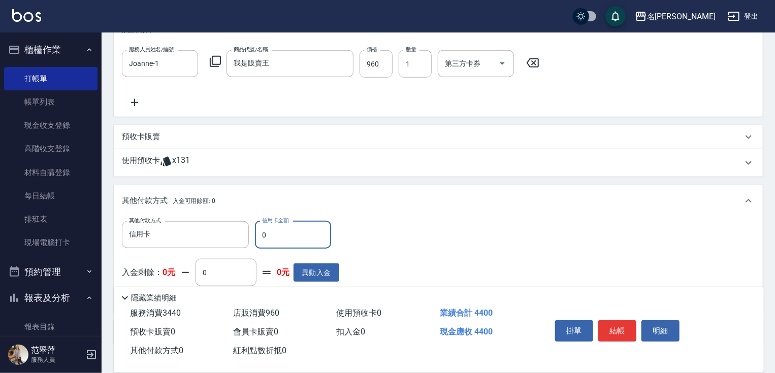
click at [259, 232] on input "0" at bounding box center [293, 234] width 76 height 27
type input "4400"
click at [619, 329] on button "結帳" at bounding box center [617, 330] width 38 height 21
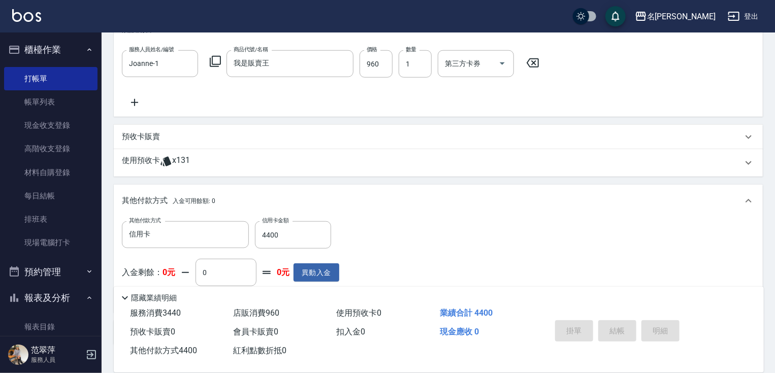
type input "[DATE] 16:04"
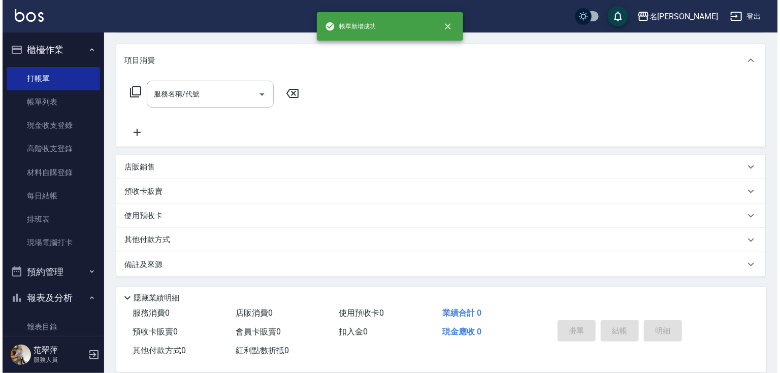
scroll to position [0, 0]
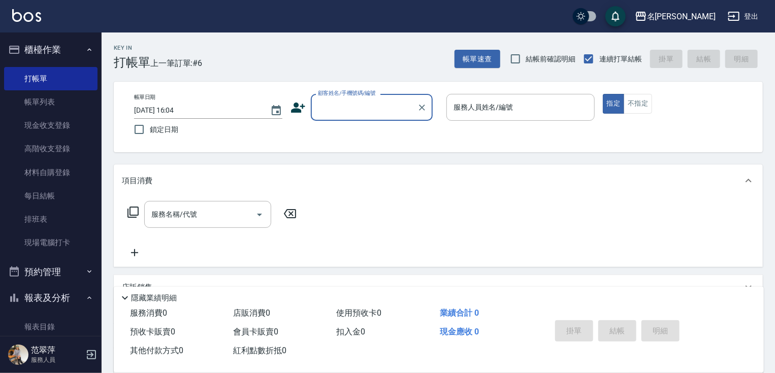
click at [331, 106] on input "顧客姓名/手機號碼/編號" at bounding box center [364, 108] width 98 height 18
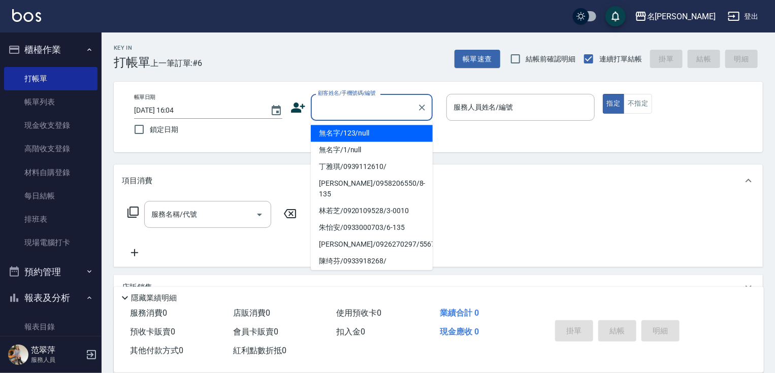
click at [344, 135] on li "無名字/123/null" at bounding box center [372, 133] width 122 height 17
type input "無名字/123/null"
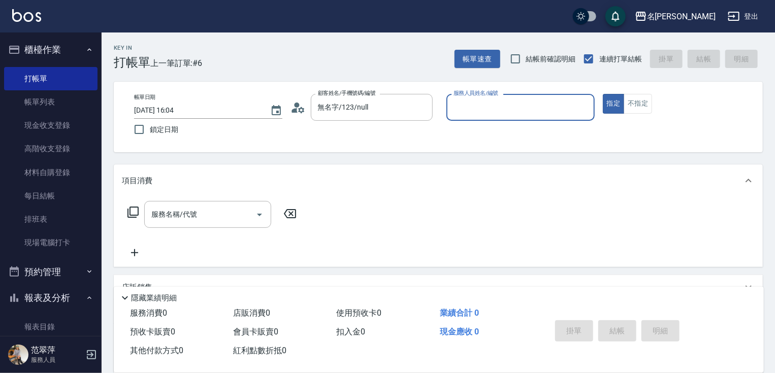
click at [478, 109] on input "服務人員姓名/編號" at bounding box center [520, 108] width 139 height 18
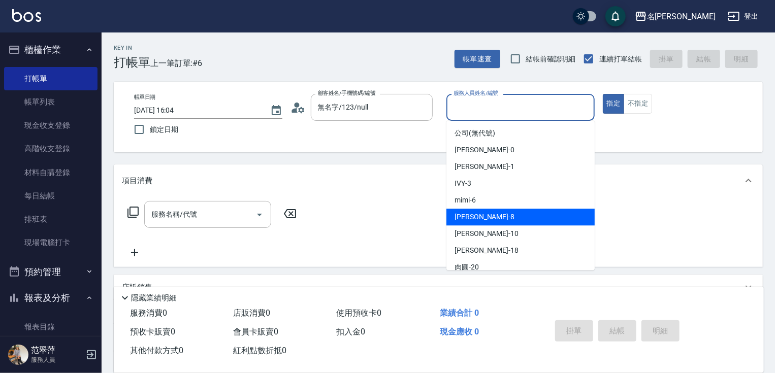
click at [477, 211] on div "曉容 -8" at bounding box center [520, 217] width 148 height 17
type input "曉容-8"
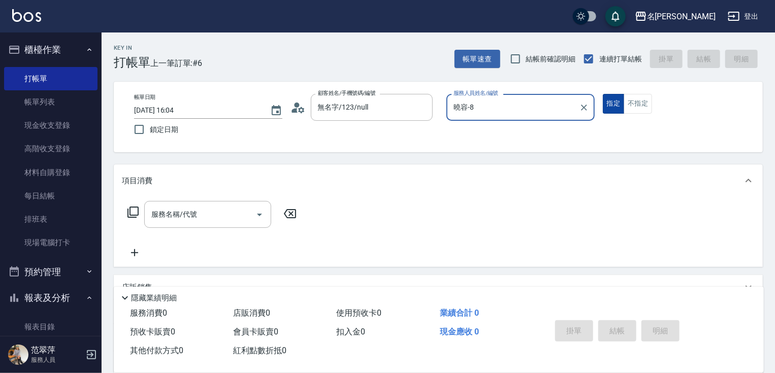
click at [608, 106] on button "指定" at bounding box center [614, 104] width 22 height 20
click at [132, 210] on icon at bounding box center [133, 212] width 12 height 12
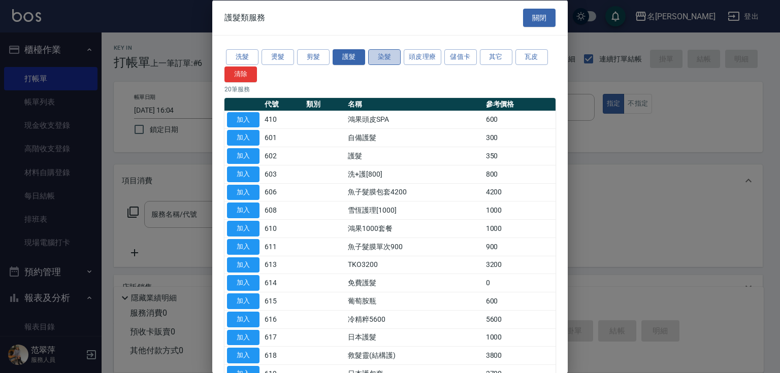
click at [380, 57] on button "染髮" at bounding box center [384, 57] width 33 height 16
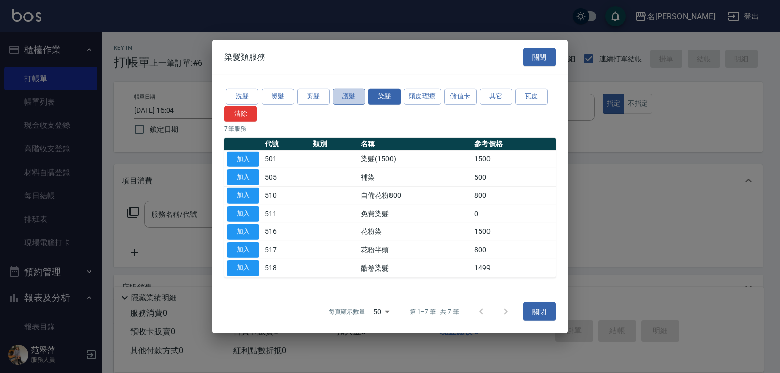
click at [347, 98] on button "護髮" at bounding box center [349, 97] width 33 height 16
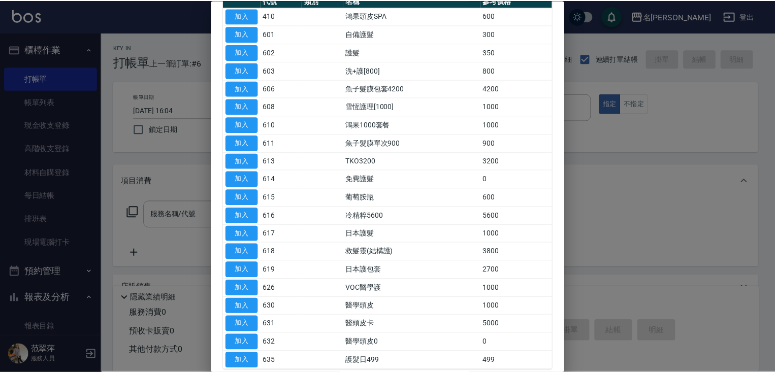
scroll to position [125, 0]
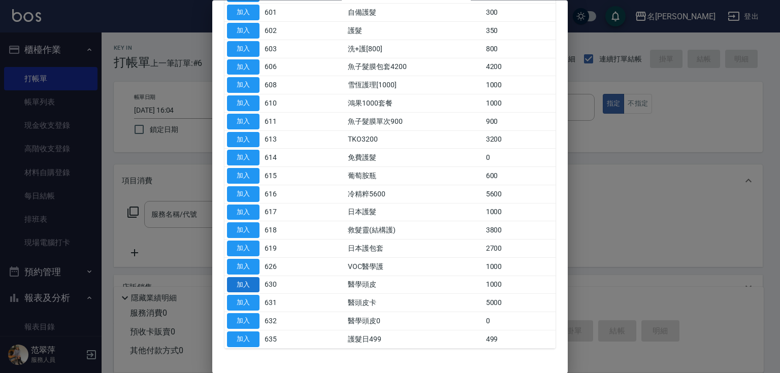
click at [243, 281] on button "加入" at bounding box center [243, 285] width 33 height 16
type input "醫學頭皮(630)"
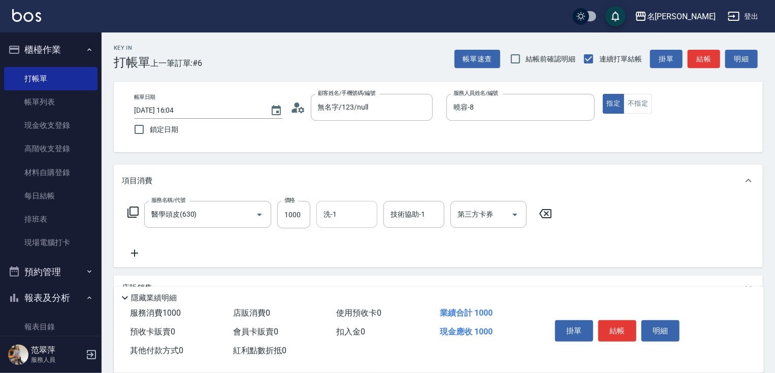
click at [343, 211] on input "洗-1" at bounding box center [347, 215] width 52 height 18
type input "肉圓-20"
click at [132, 248] on icon at bounding box center [134, 253] width 25 height 12
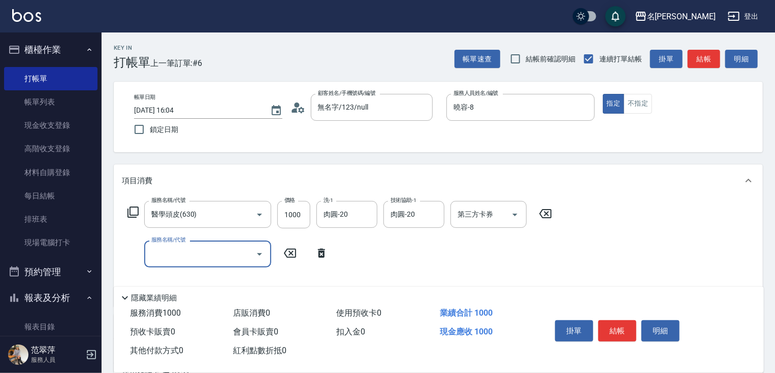
click at [124, 206] on div "服務名稱/代號 醫學頭皮(630) 服務名稱/代號 價格 1000 價格 洗-1 肉圓-20 洗-1 技術協助-1 肉圓-20 技術協助-1 第三方卡券 第三…" at bounding box center [340, 214] width 436 height 27
click at [130, 208] on icon at bounding box center [132, 212] width 11 height 11
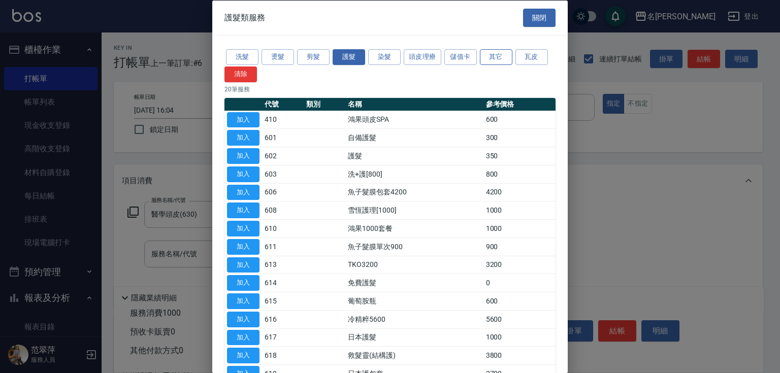
click at [499, 59] on button "其它" at bounding box center [496, 57] width 33 height 16
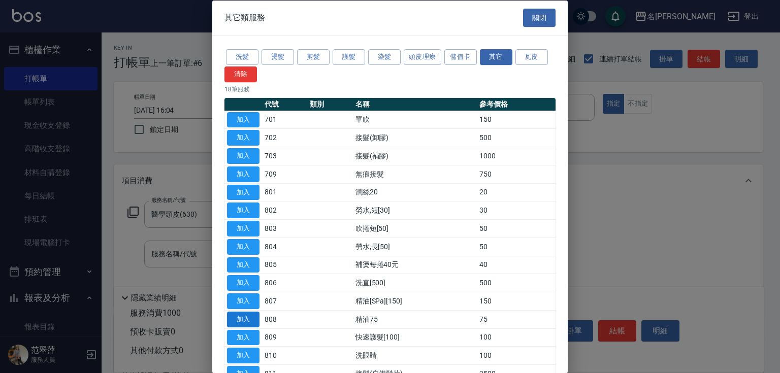
click at [248, 319] on button "加入" at bounding box center [243, 319] width 33 height 16
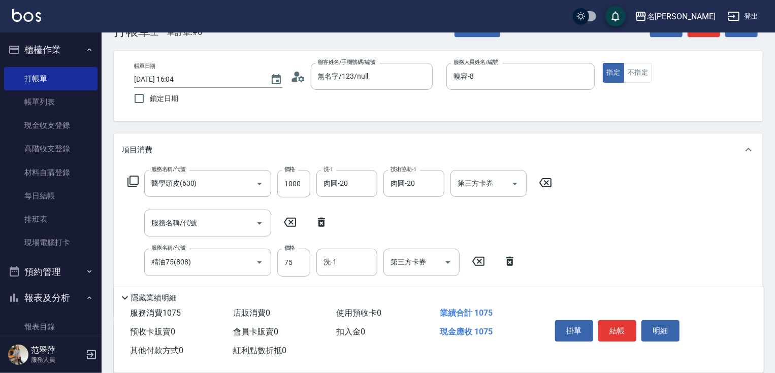
scroll to position [59, 0]
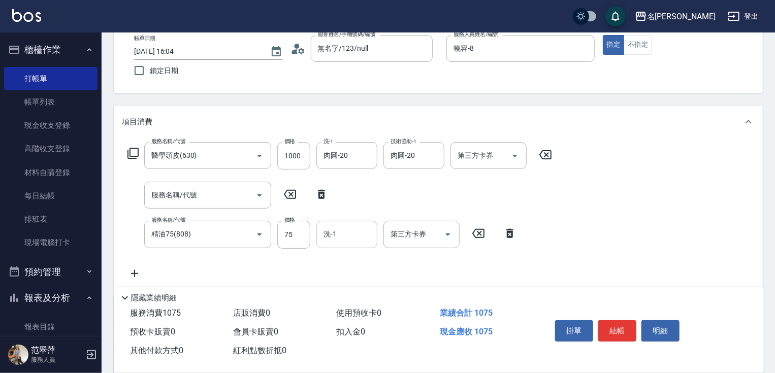
click at [339, 238] on input "洗-1" at bounding box center [347, 235] width 52 height 18
type input "肉圓-20"
click at [626, 329] on button "結帳" at bounding box center [617, 330] width 38 height 21
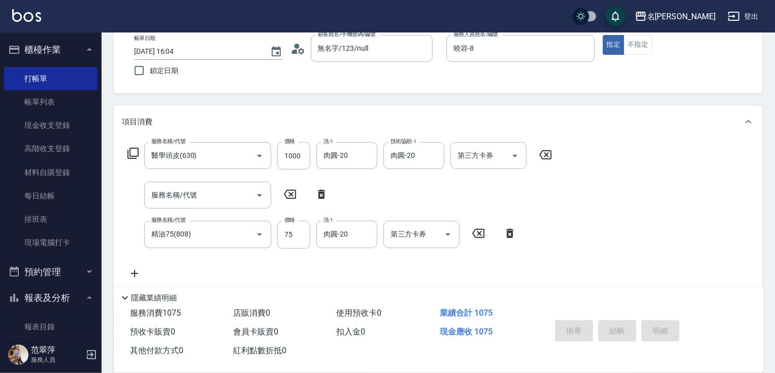
type input "[DATE] 16:05"
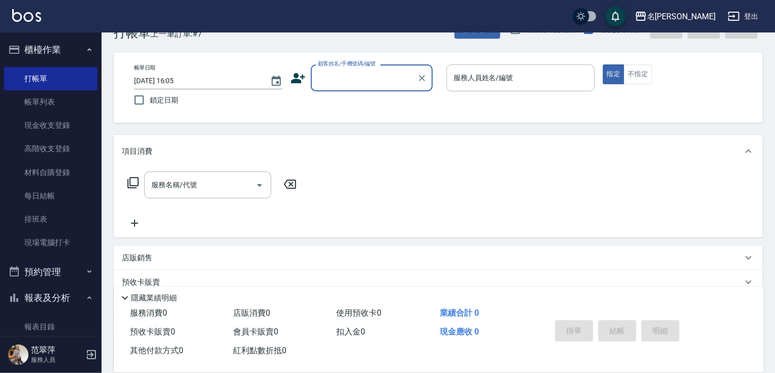
scroll to position [0, 0]
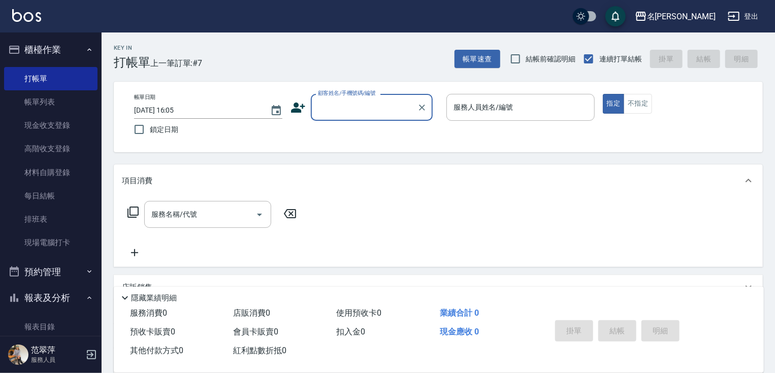
click at [317, 108] on input "顧客姓名/手機號碼/編號" at bounding box center [364, 108] width 98 height 18
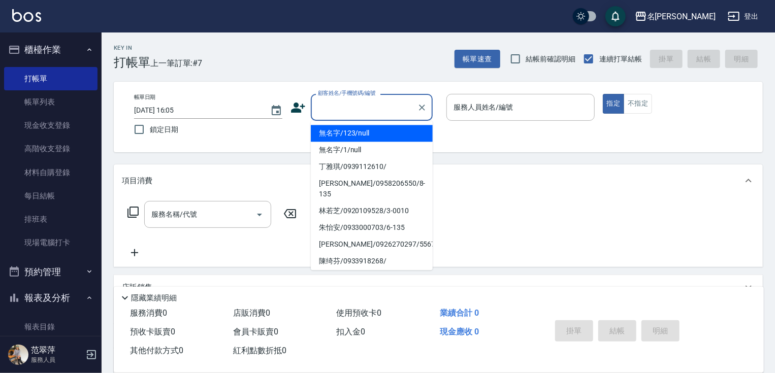
click at [348, 134] on li "無名字/123/null" at bounding box center [372, 133] width 122 height 17
type input "無名字/123/null"
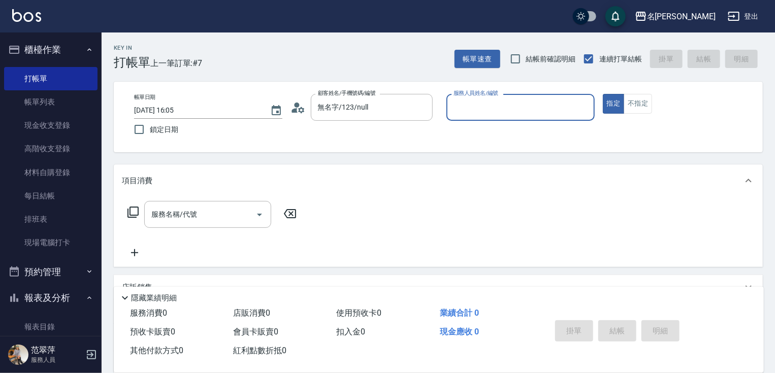
click at [461, 113] on input "服務人員姓名/編號" at bounding box center [520, 108] width 139 height 18
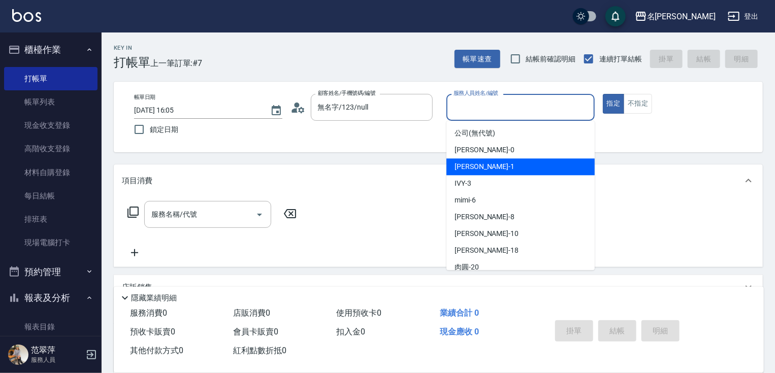
click at [488, 162] on div "[PERSON_NAME] -1" at bounding box center [520, 166] width 148 height 17
type input "Joanne-1"
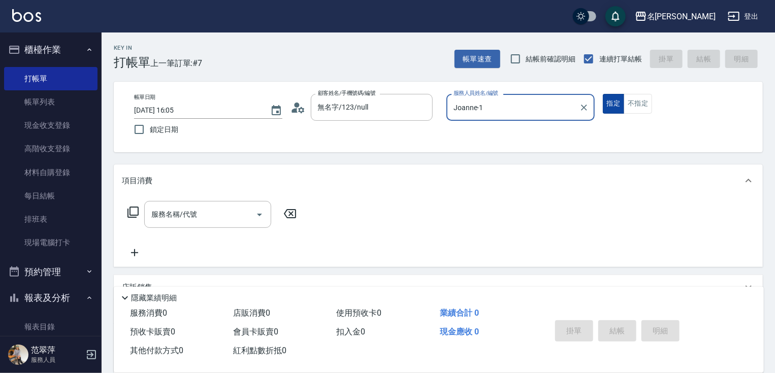
click at [616, 108] on button "指定" at bounding box center [614, 104] width 22 height 20
click at [131, 211] on icon at bounding box center [133, 212] width 12 height 12
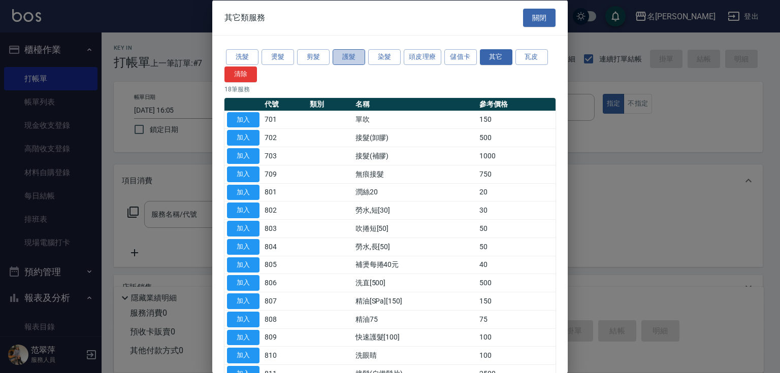
click at [347, 59] on button "護髮" at bounding box center [349, 57] width 33 height 16
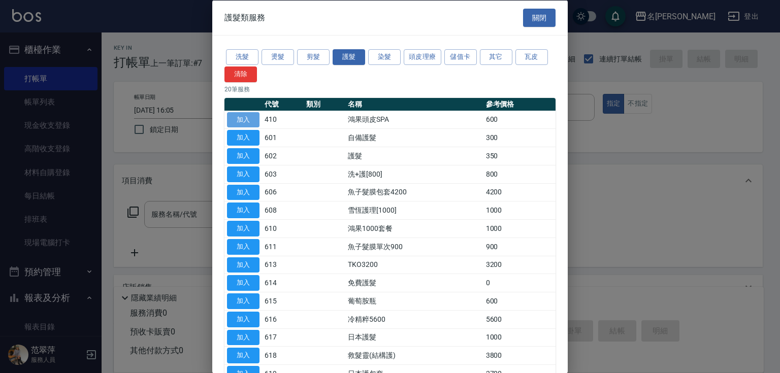
click at [241, 114] on button "加入" at bounding box center [243, 120] width 33 height 16
type input "鴻果頭皮SPA(410)"
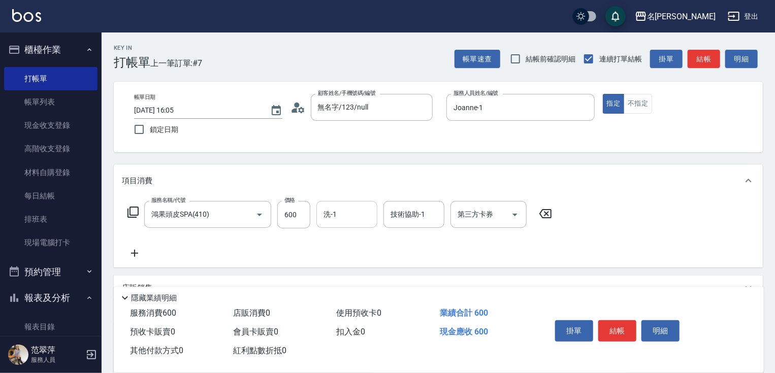
click at [342, 219] on input "洗-1" at bounding box center [347, 215] width 52 height 18
type input "鴨肉-23"
click at [132, 251] on icon at bounding box center [134, 253] width 25 height 12
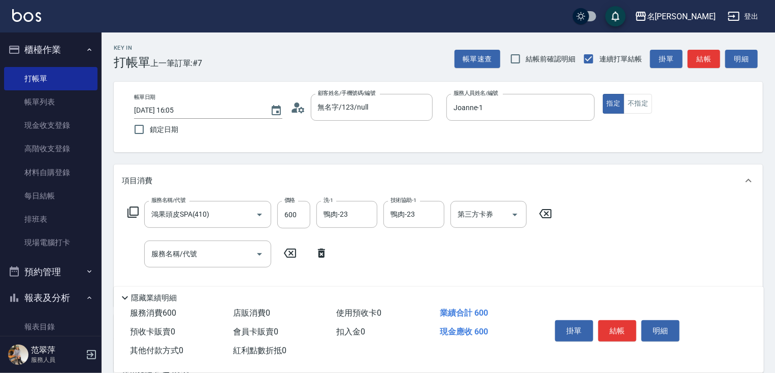
click at [132, 211] on icon at bounding box center [133, 212] width 12 height 12
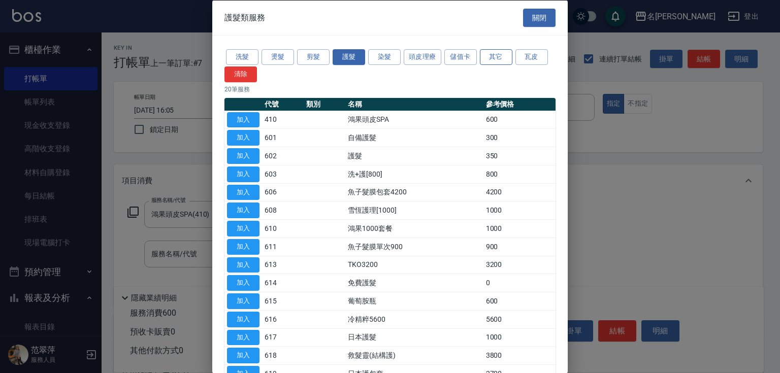
click at [496, 56] on button "其它" at bounding box center [496, 57] width 33 height 16
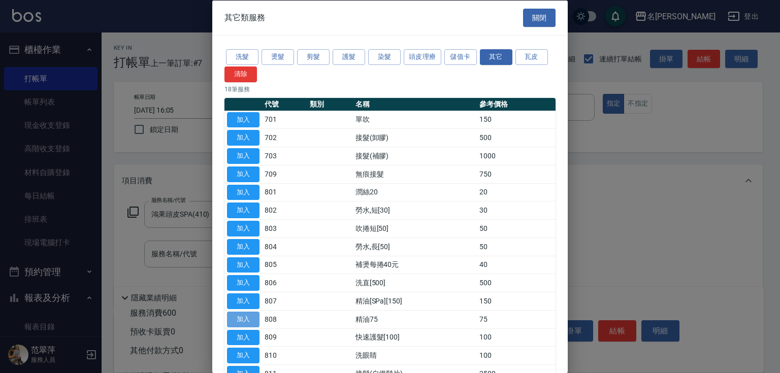
click at [243, 317] on button "加入" at bounding box center [243, 319] width 33 height 16
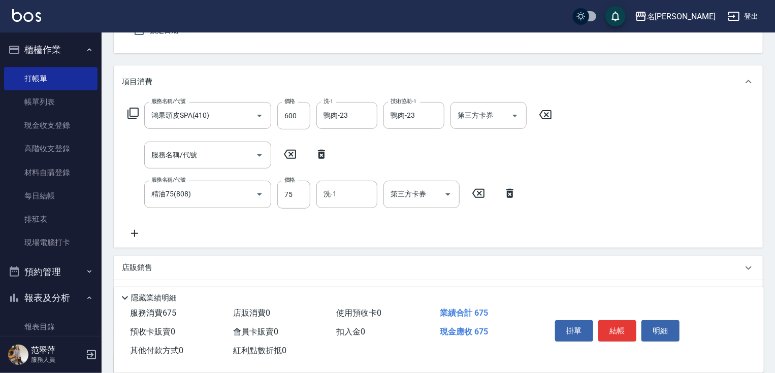
scroll to position [115, 0]
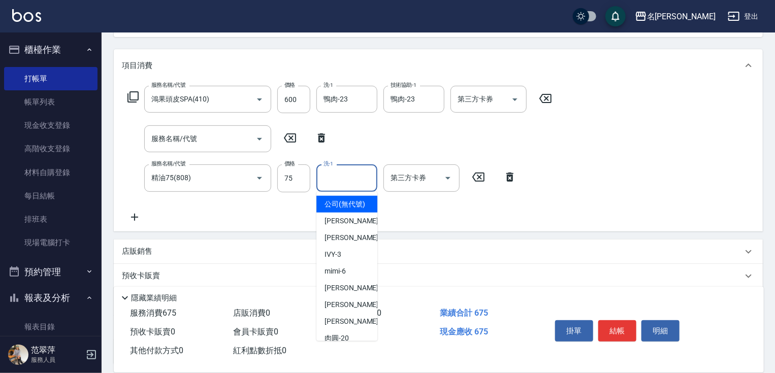
click at [350, 178] on input "洗-1" at bounding box center [347, 178] width 52 height 18
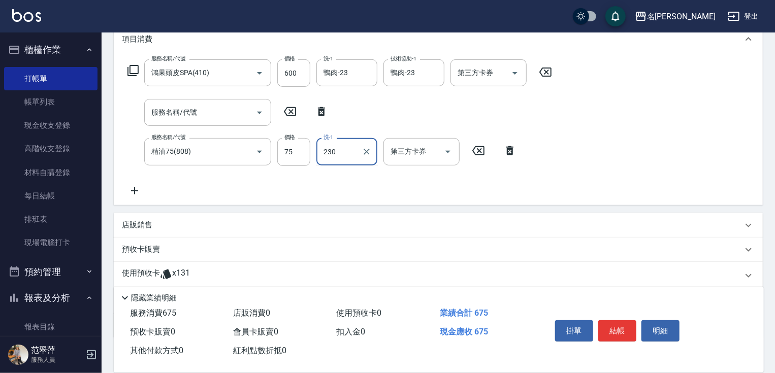
scroll to position [156, 0]
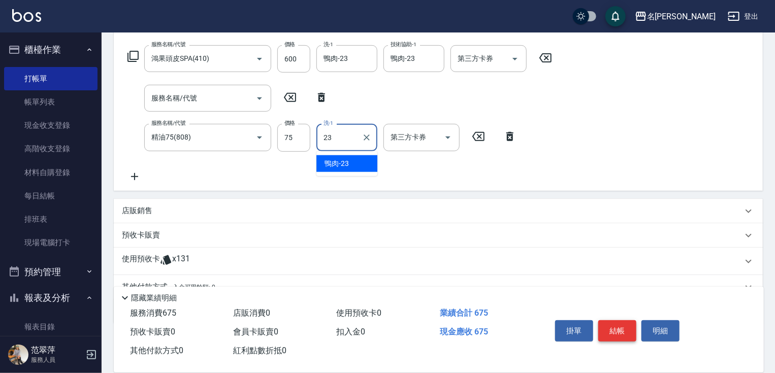
type input "23"
click at [614, 331] on button "結帳" at bounding box center [617, 330] width 38 height 21
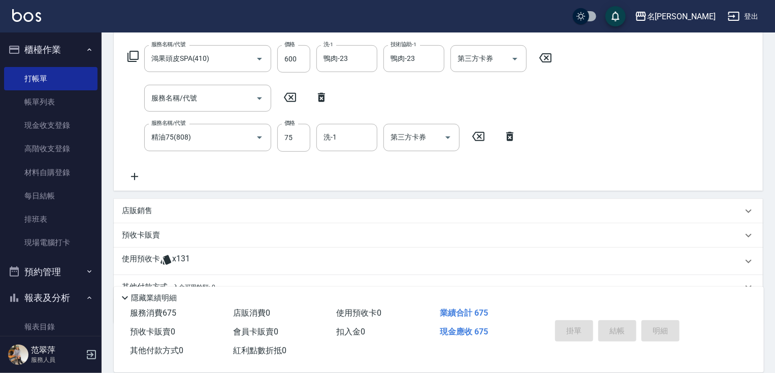
type input "[DATE] 16:06"
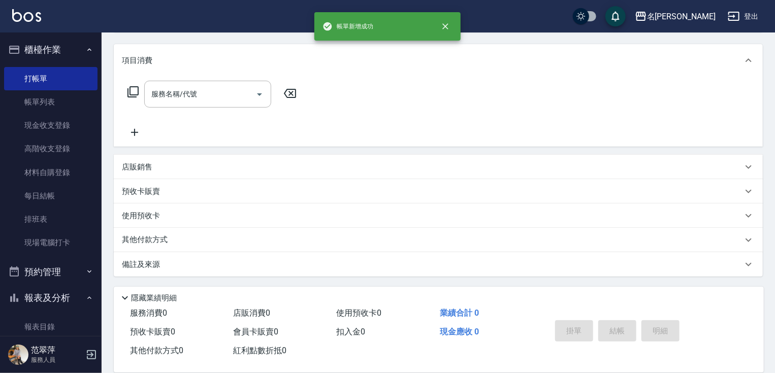
scroll to position [0, 0]
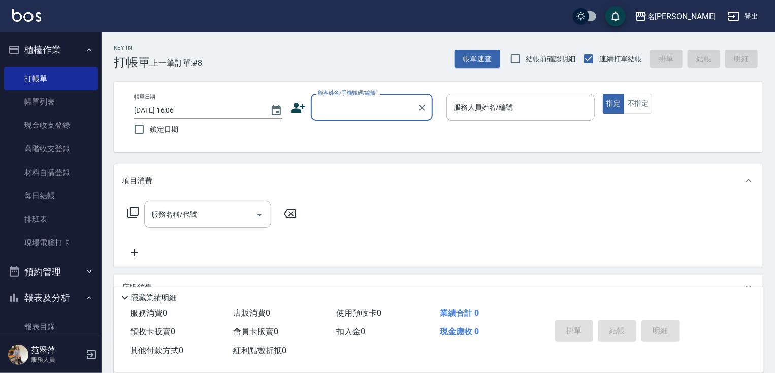
click at [357, 106] on input "顧客姓名/手機號碼/編號" at bounding box center [364, 108] width 98 height 18
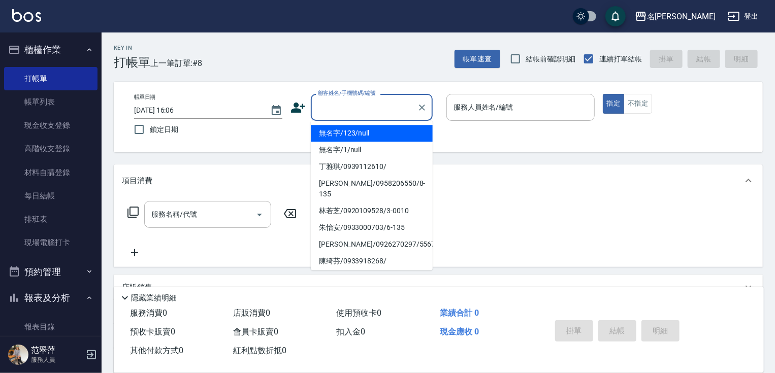
click at [374, 130] on li "無名字/123/null" at bounding box center [372, 133] width 122 height 17
type input "無名字/123/null"
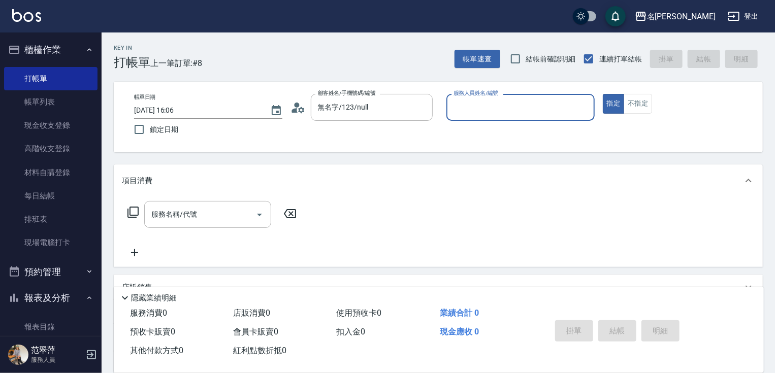
click at [469, 110] on input "服務人員姓名/編號" at bounding box center [520, 108] width 139 height 18
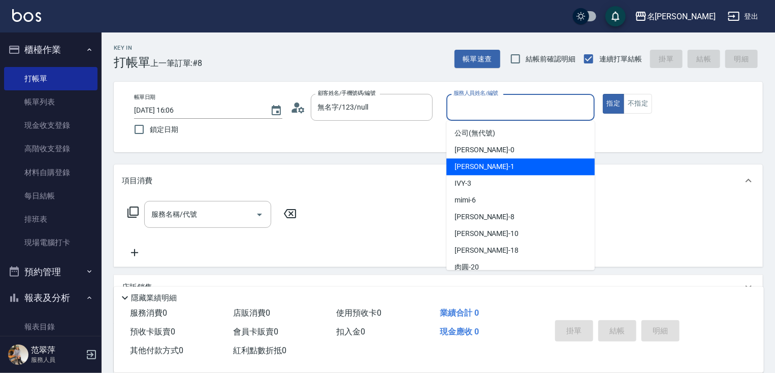
click at [479, 167] on span "[PERSON_NAME] -1" at bounding box center [485, 167] width 60 height 11
type input "Joanne-1"
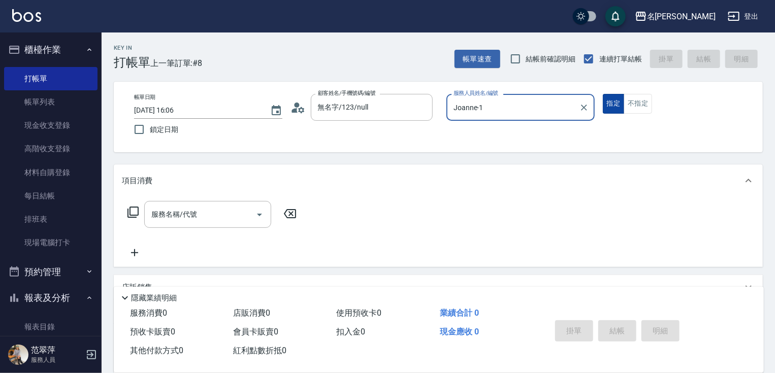
click at [612, 108] on button "指定" at bounding box center [614, 104] width 22 height 20
click at [134, 210] on icon at bounding box center [133, 212] width 12 height 12
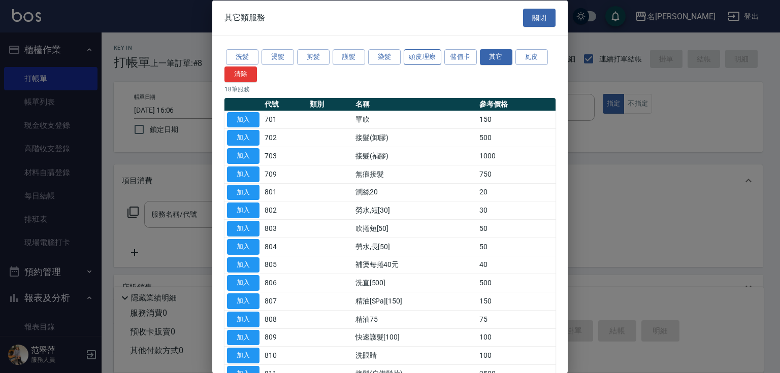
click at [427, 57] on button "頭皮理療" at bounding box center [423, 57] width 38 height 16
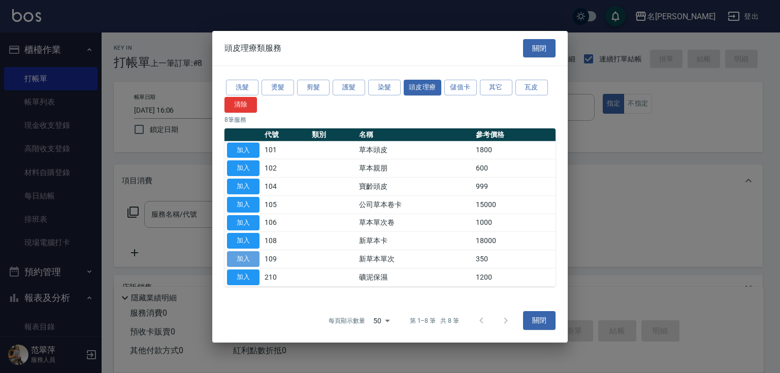
click at [244, 260] on button "加入" at bounding box center [243, 259] width 33 height 16
type input "新草本單次(109)"
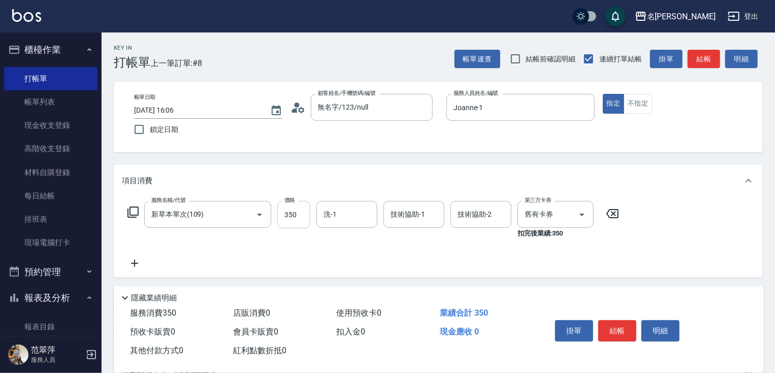
click at [298, 215] on input "350" at bounding box center [293, 214] width 33 height 27
type input "525"
type input "Joanne-1"
type input "肉圓-20"
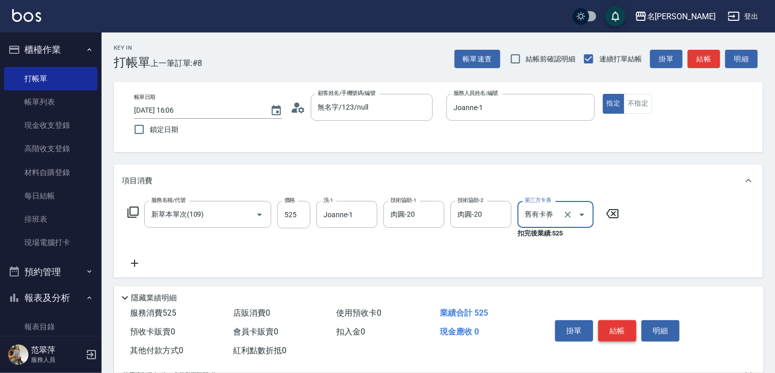
click at [624, 326] on button "結帳" at bounding box center [617, 330] width 38 height 21
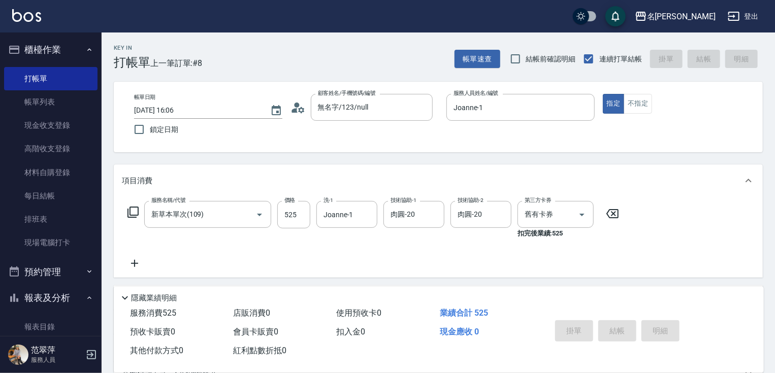
type input "[DATE] 16:07"
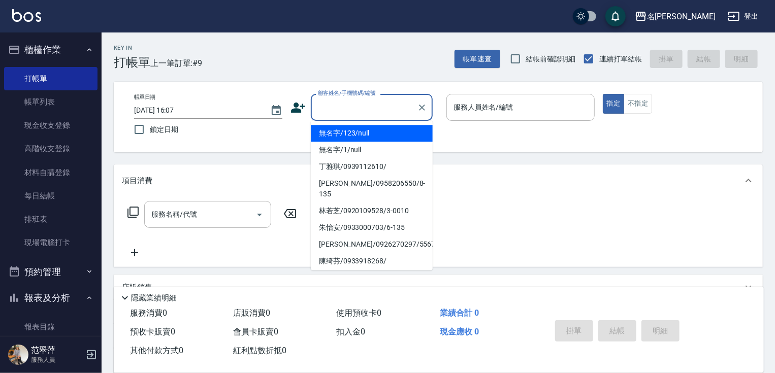
click at [338, 110] on input "顧客姓名/手機號碼/編號" at bounding box center [364, 108] width 98 height 18
click at [345, 132] on li "無名字/123/null" at bounding box center [372, 133] width 122 height 17
type input "無名字/123/null"
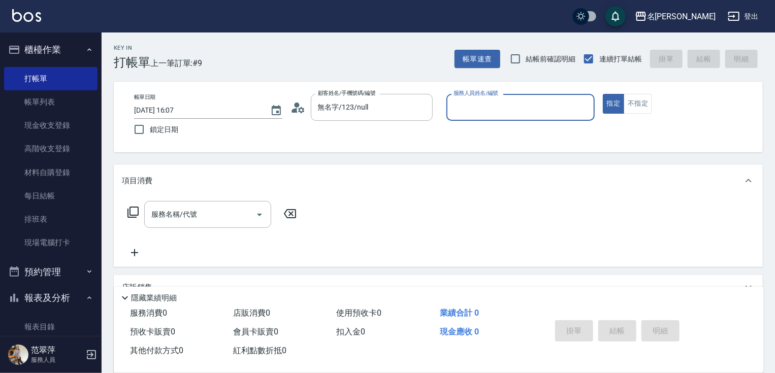
click at [469, 107] on input "服務人員姓名/編號" at bounding box center [520, 108] width 139 height 18
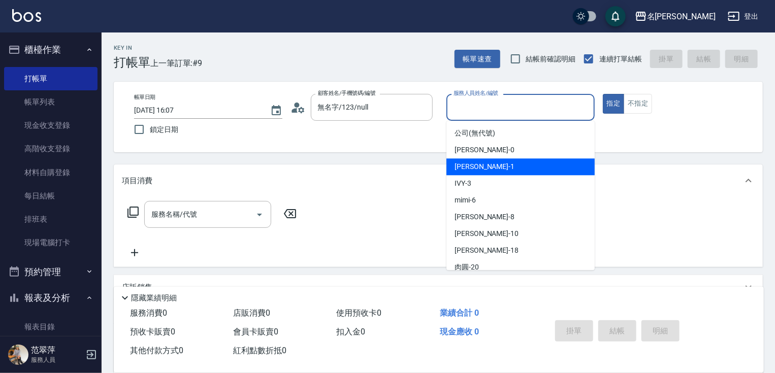
click at [476, 169] on span "[PERSON_NAME] -1" at bounding box center [485, 167] width 60 height 11
type input "Joanne-1"
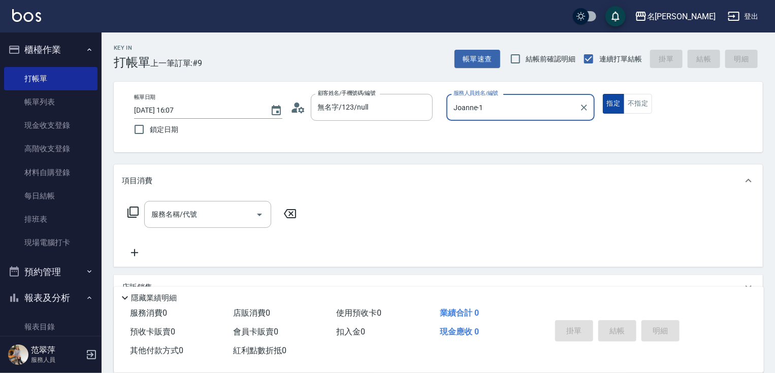
click at [614, 104] on button "指定" at bounding box center [614, 104] width 22 height 20
click at [127, 213] on icon at bounding box center [132, 212] width 11 height 11
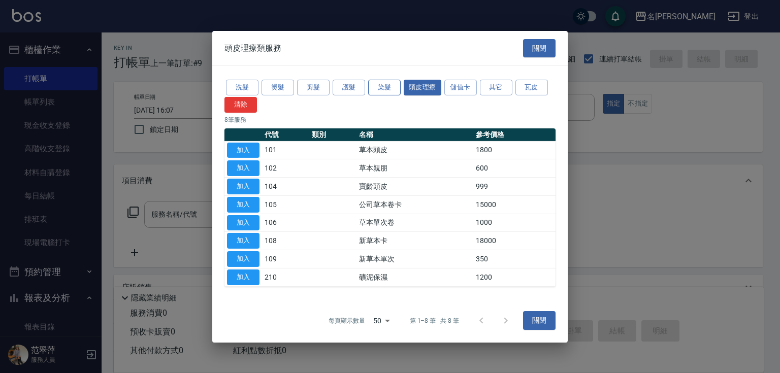
click at [376, 89] on button "染髮" at bounding box center [384, 88] width 33 height 16
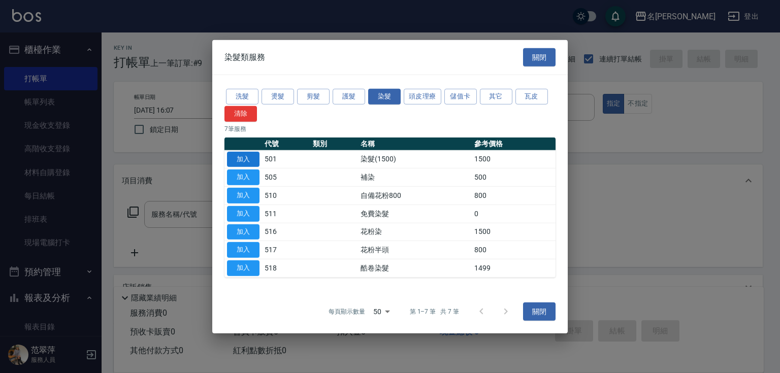
click at [242, 161] on button "加入" at bounding box center [243, 159] width 33 height 16
type input "染髮(1500)(501)"
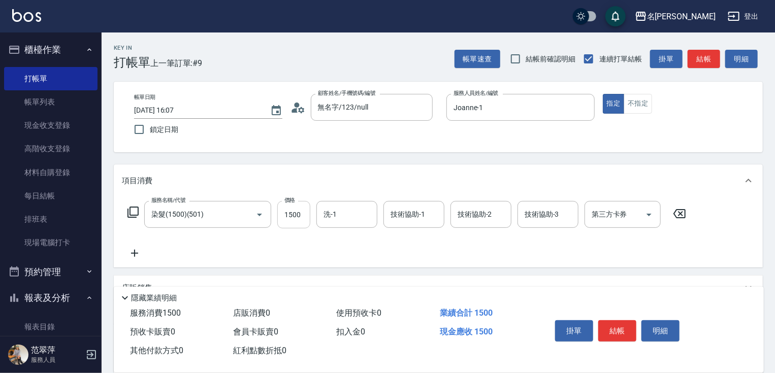
click at [297, 214] on input "1500" at bounding box center [293, 214] width 33 height 27
type input "2400"
type input "Joanne-1"
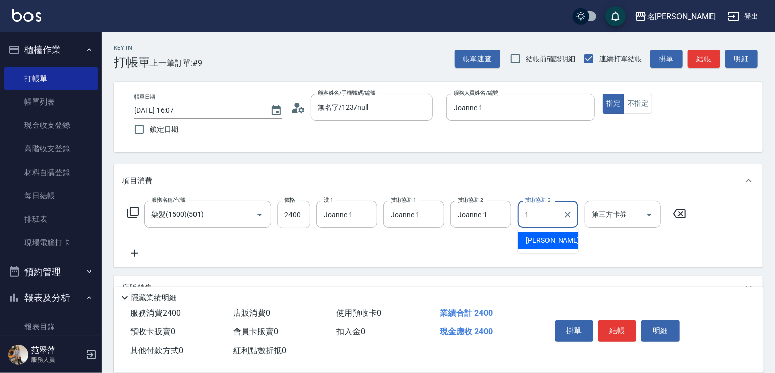
type input "Joanne-1"
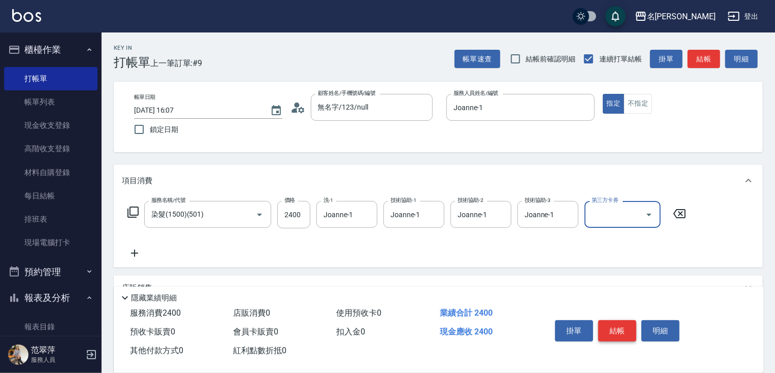
click at [618, 327] on button "結帳" at bounding box center [617, 330] width 38 height 21
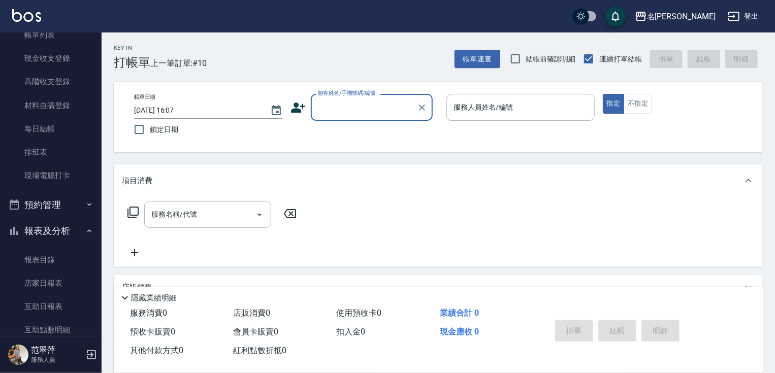
scroll to position [188, 0]
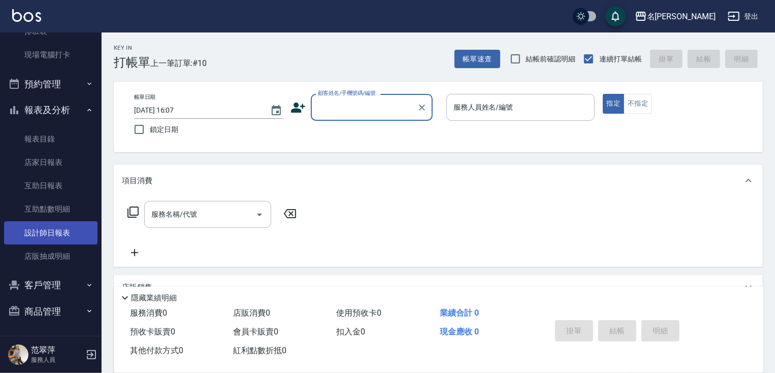
click at [60, 230] on link "設計師日報表" at bounding box center [50, 232] width 93 height 23
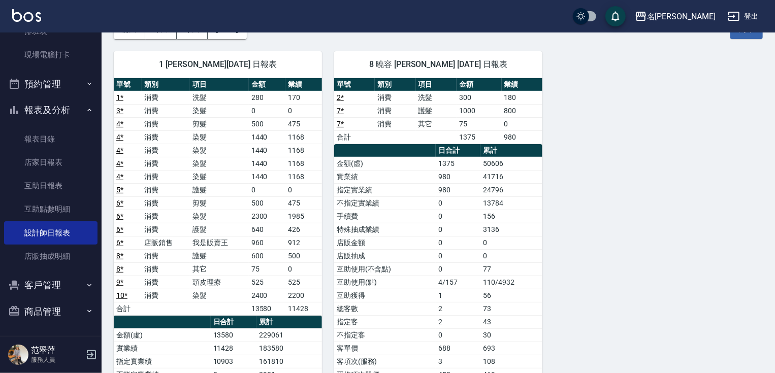
scroll to position [31, 0]
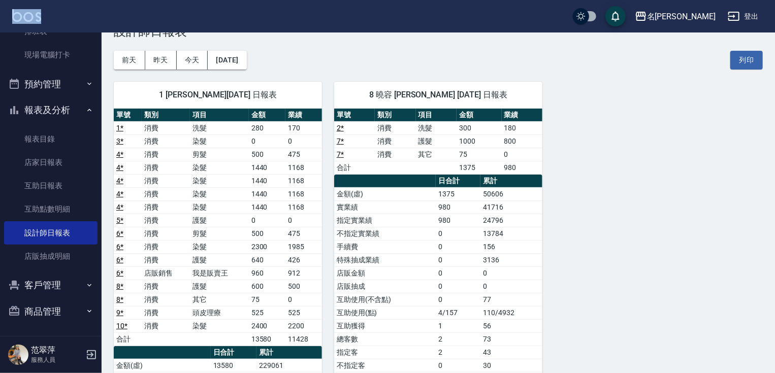
drag, startPoint x: 96, startPoint y: 149, endPoint x: 123, endPoint y: 16, distance: 135.9
click at [119, 10] on div "名留竹林 登出 櫃檯作業 打帳單 帳單列表 現金收支登錄 高階收支登錄 材料自購登錄 每日結帳 排班表 現場電腦打卡 預約管理 預約管理 單日預約紀錄 單週預…" at bounding box center [387, 288] width 775 height 639
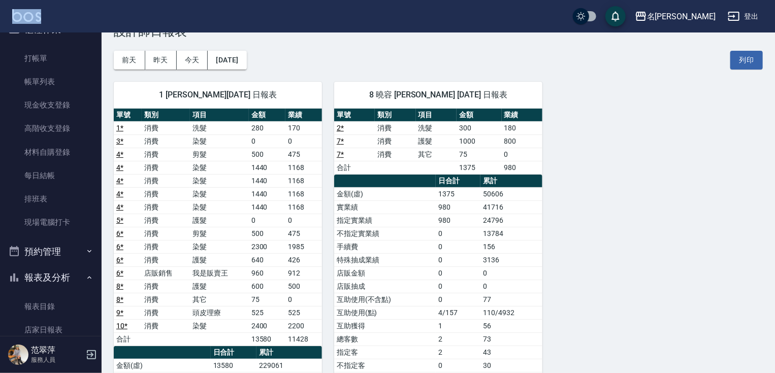
scroll to position [0, 0]
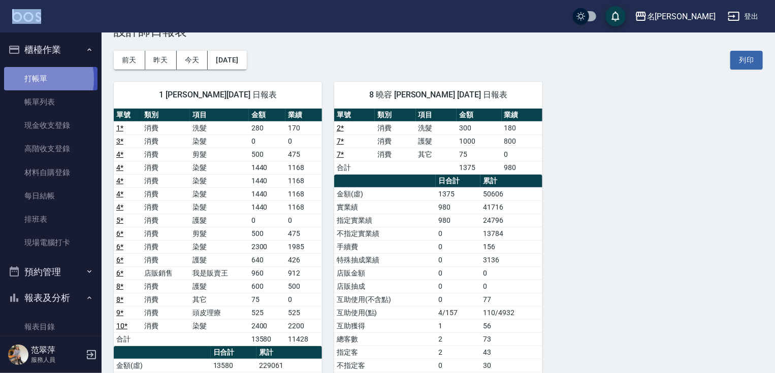
click at [26, 79] on link "打帳單" at bounding box center [50, 78] width 93 height 23
